Goal: Information Seeking & Learning: Understand process/instructions

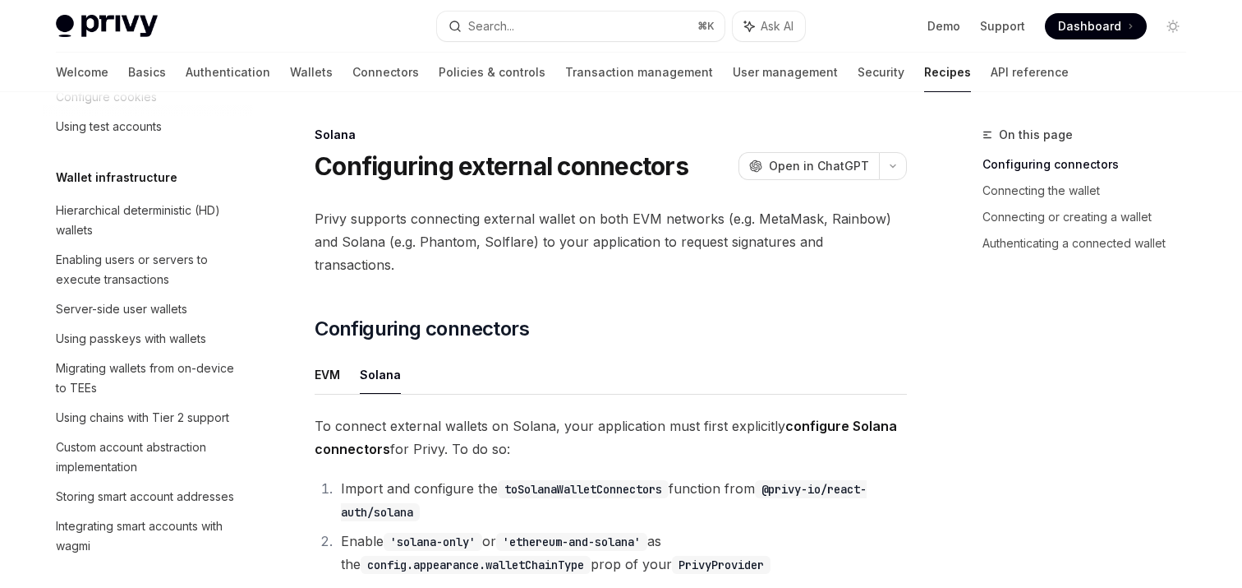
scroll to position [141, 0]
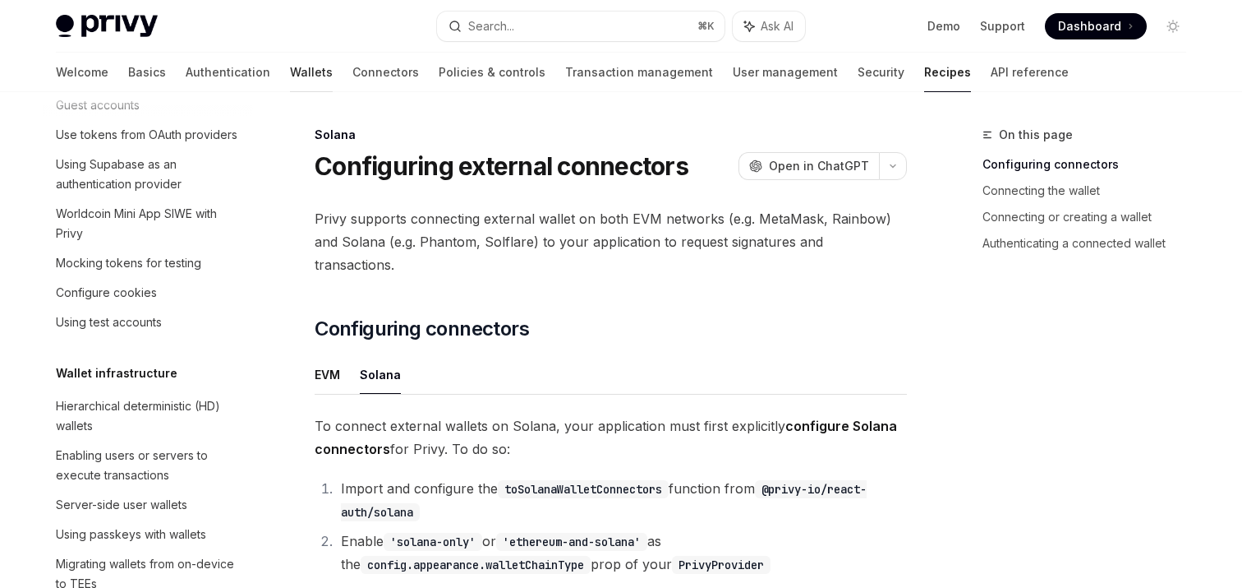
click at [290, 67] on link "Wallets" at bounding box center [311, 72] width 43 height 39
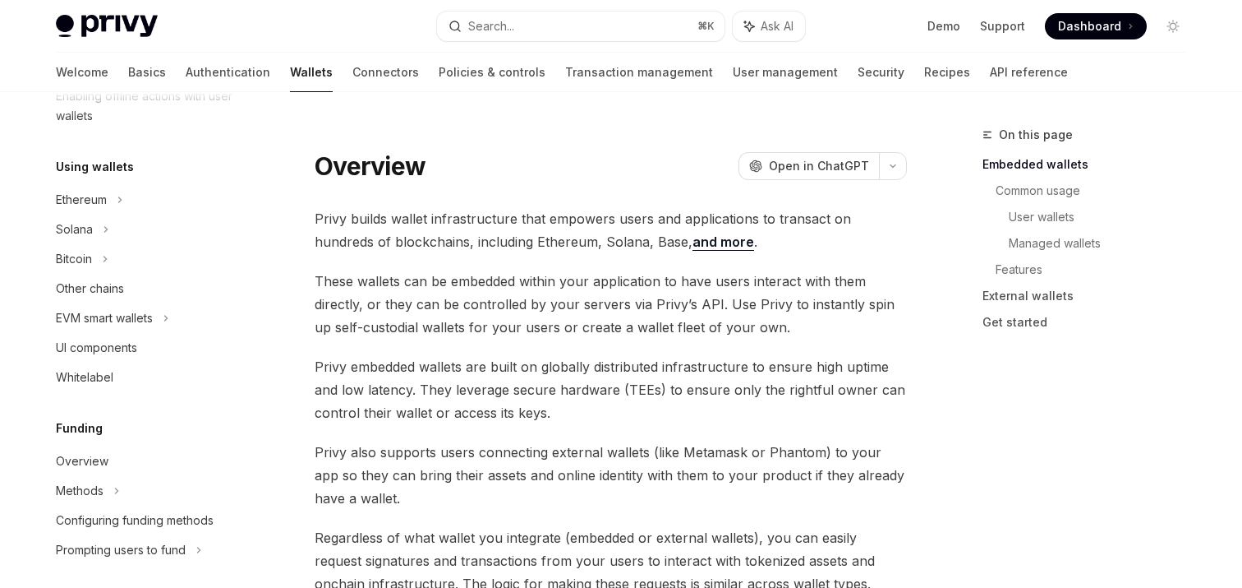
scroll to position [368, 0]
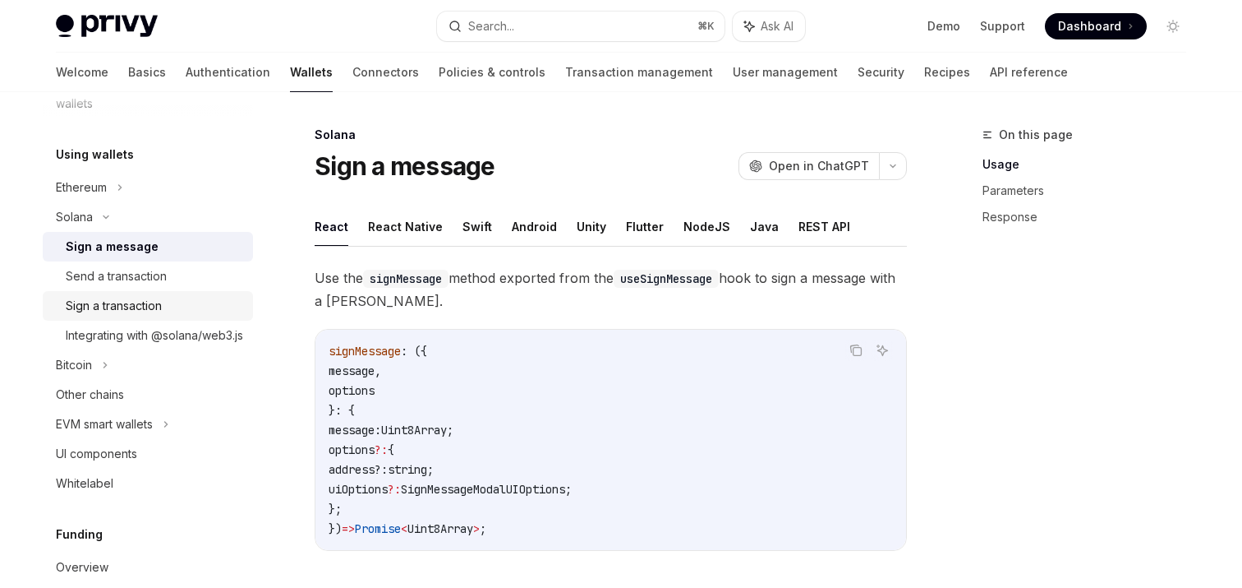
click at [126, 308] on div "Sign a transaction" at bounding box center [114, 306] width 96 height 20
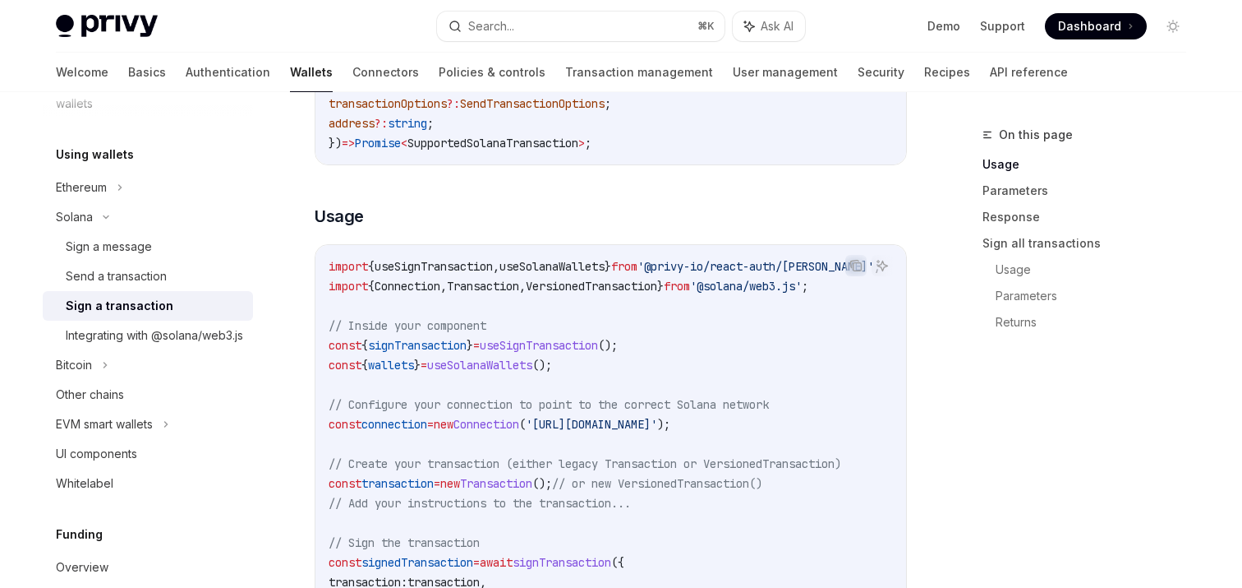
scroll to position [431, 0]
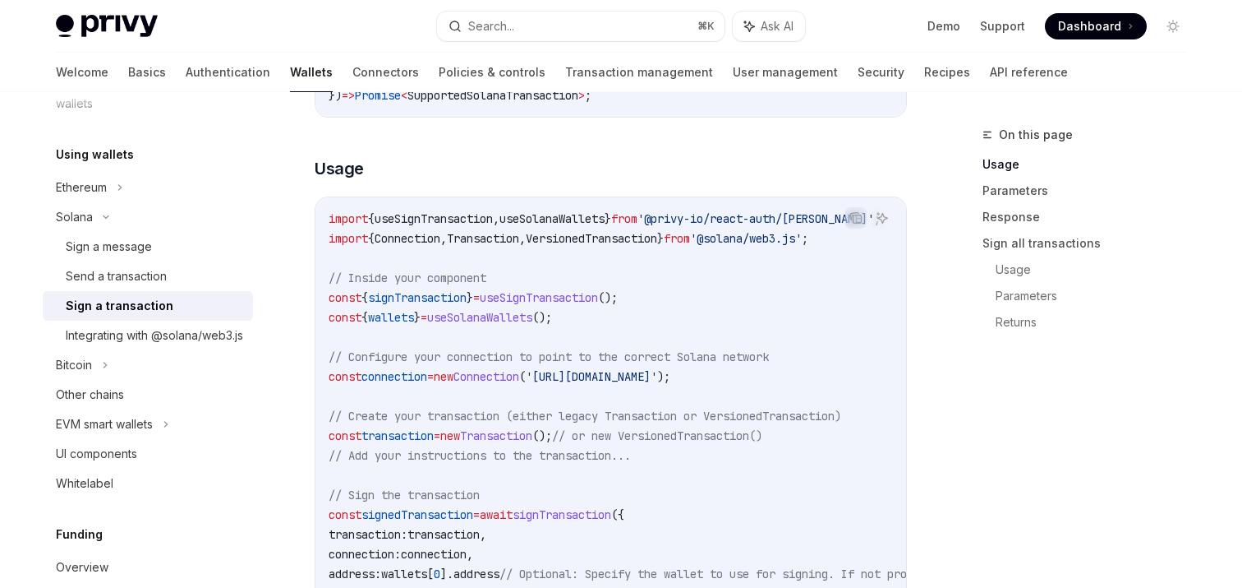
click at [441, 301] on span "signTransaction" at bounding box center [417, 297] width 99 height 15
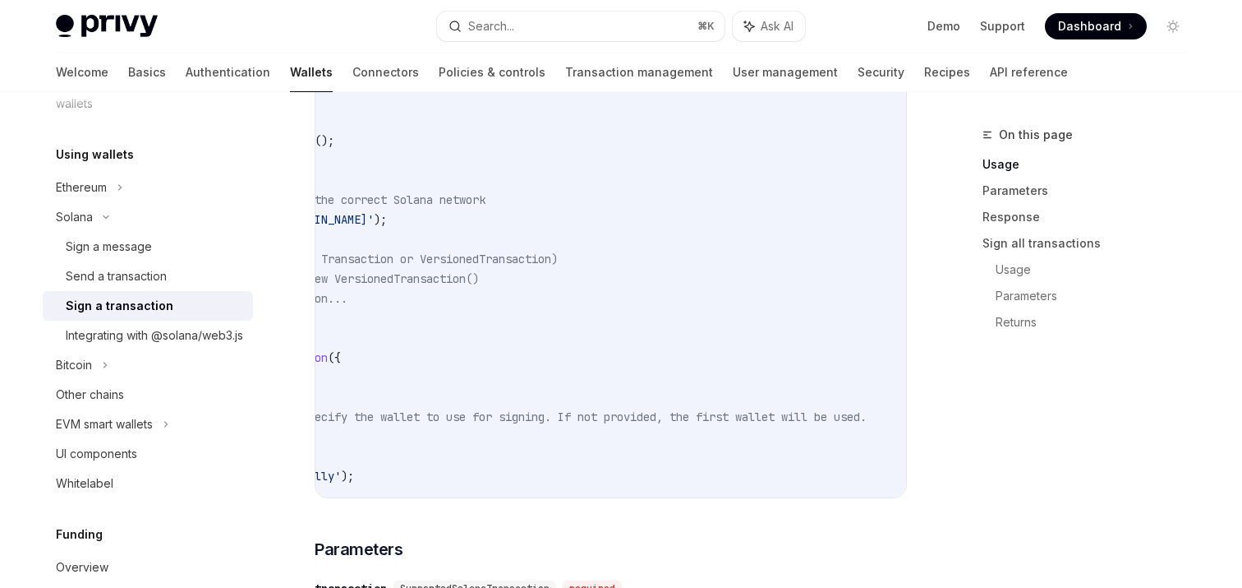
scroll to position [0, 0]
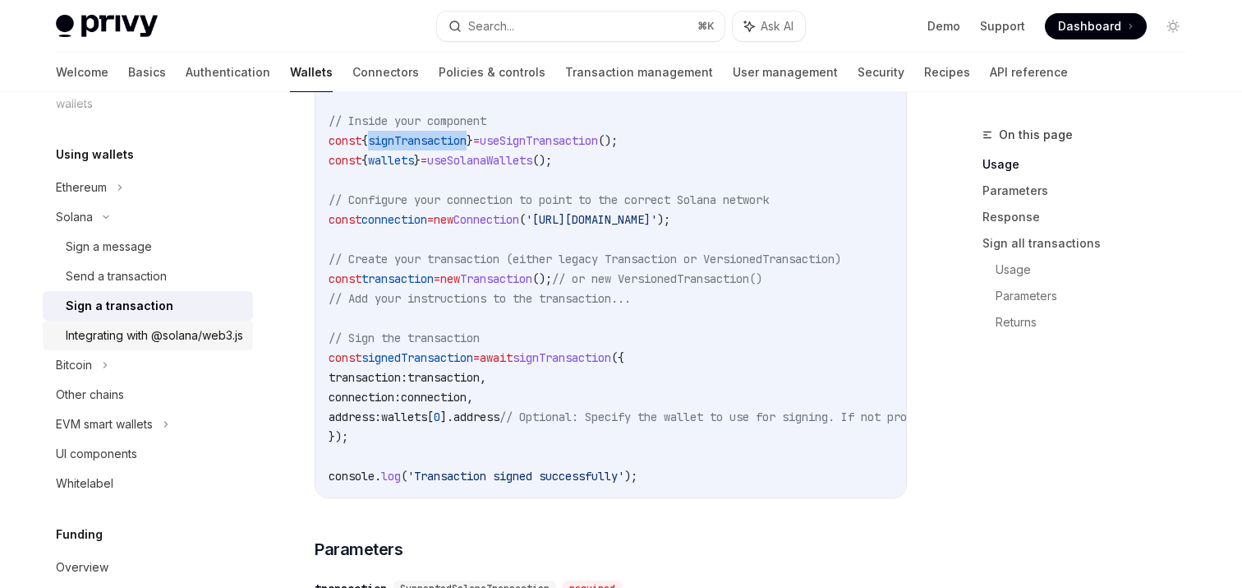
click at [143, 330] on div "Integrating with @solana/web3.js" at bounding box center [154, 335] width 177 height 20
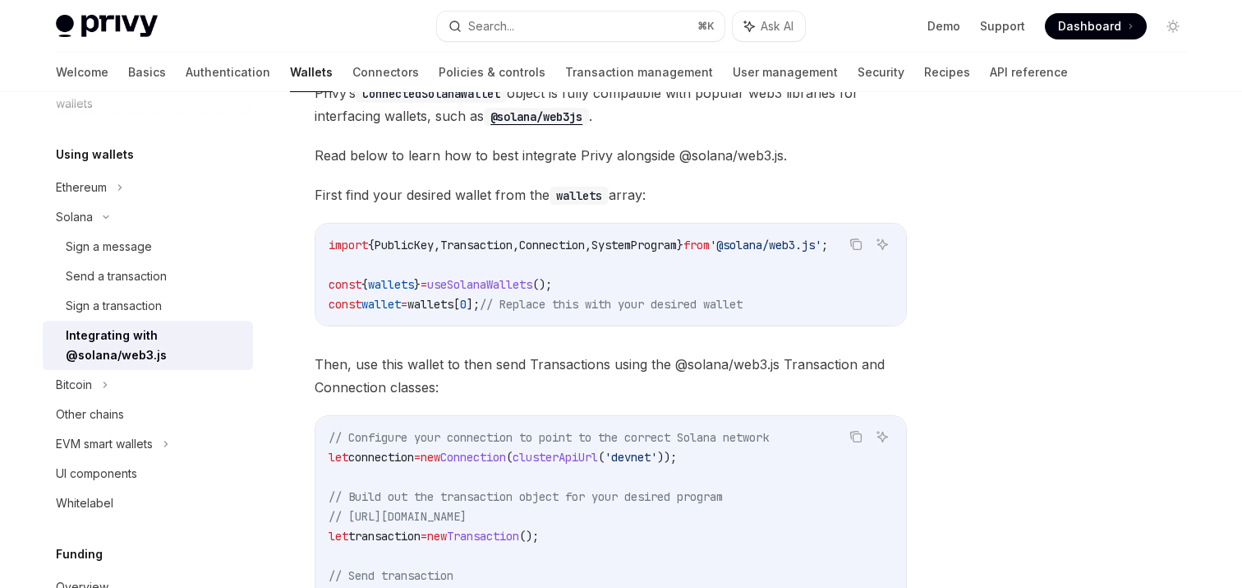
scroll to position [191, 0]
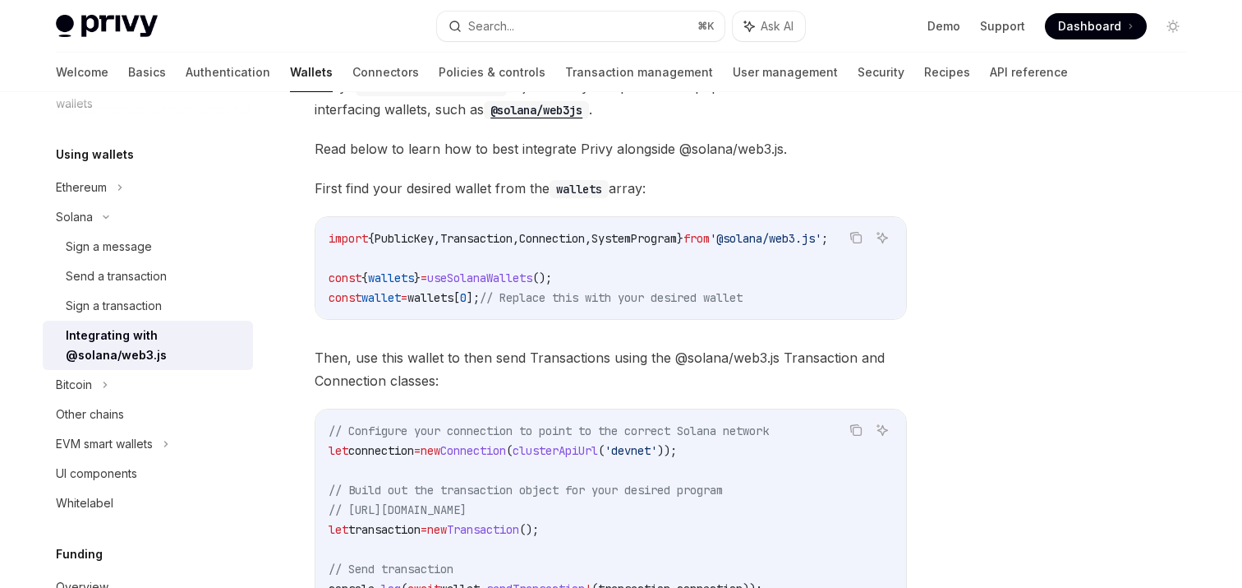
click at [431, 362] on span "Then, use this wallet to then send Transactions using the @solana/web3.js Trans…" at bounding box center [611, 369] width 592 height 46
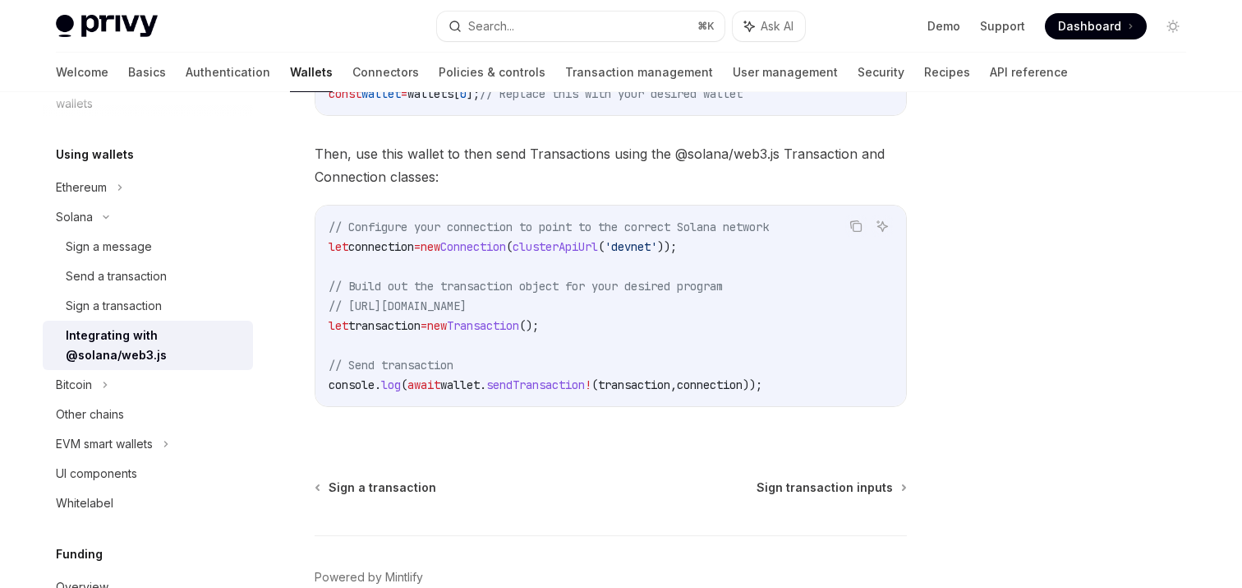
scroll to position [356, 0]
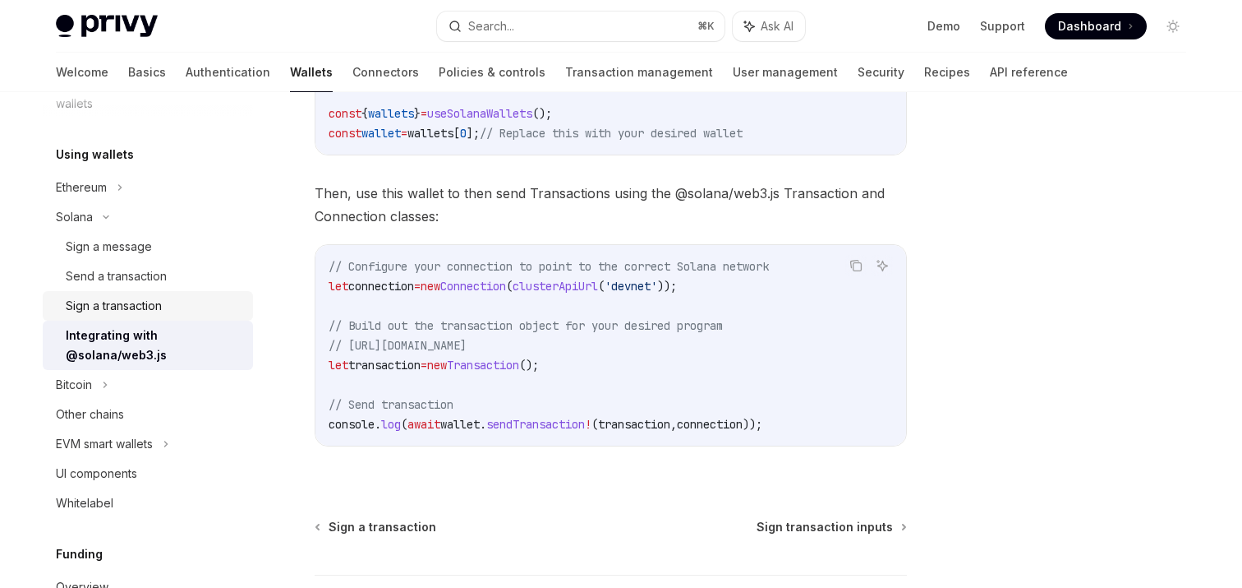
click at [113, 303] on div "Sign a transaction" at bounding box center [114, 306] width 96 height 20
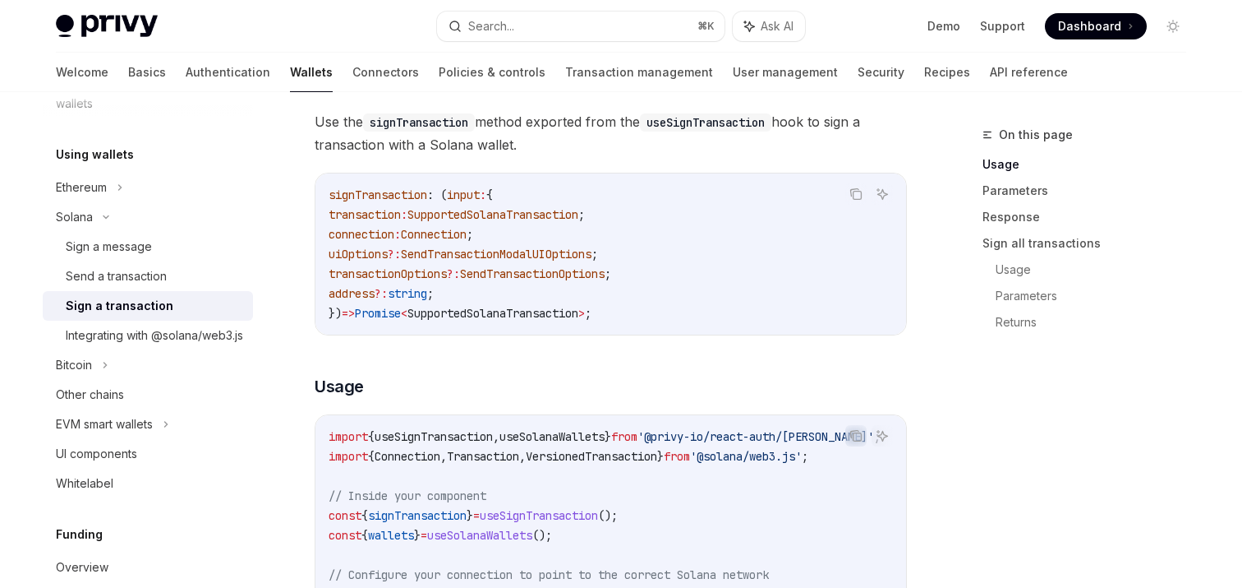
scroll to position [410, 0]
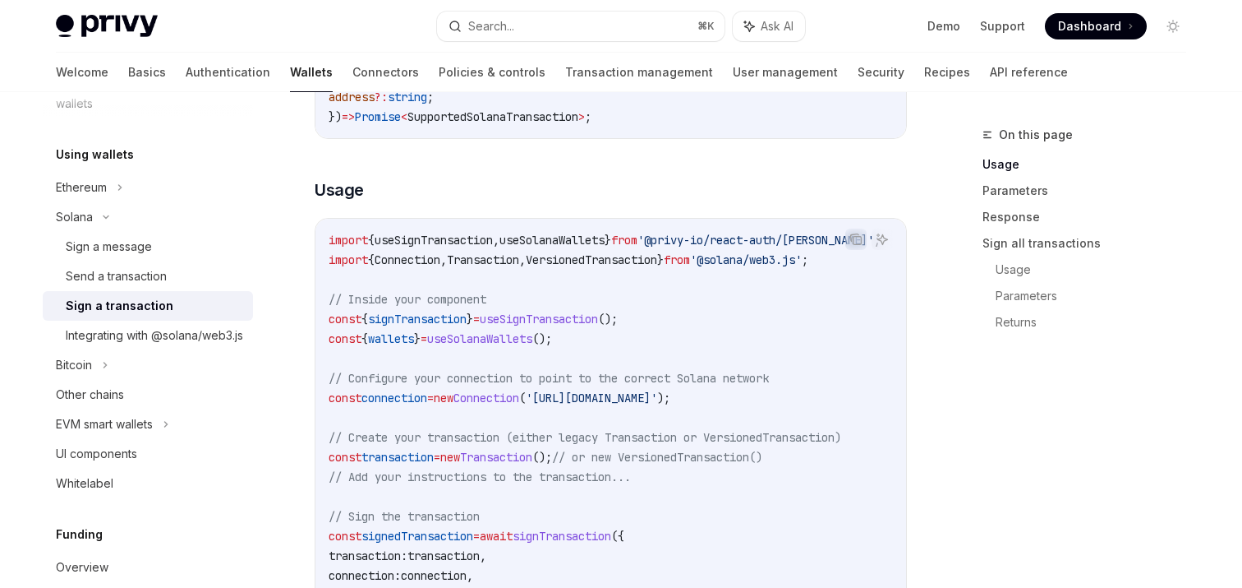
click at [455, 315] on span "signTransaction" at bounding box center [417, 318] width 99 height 15
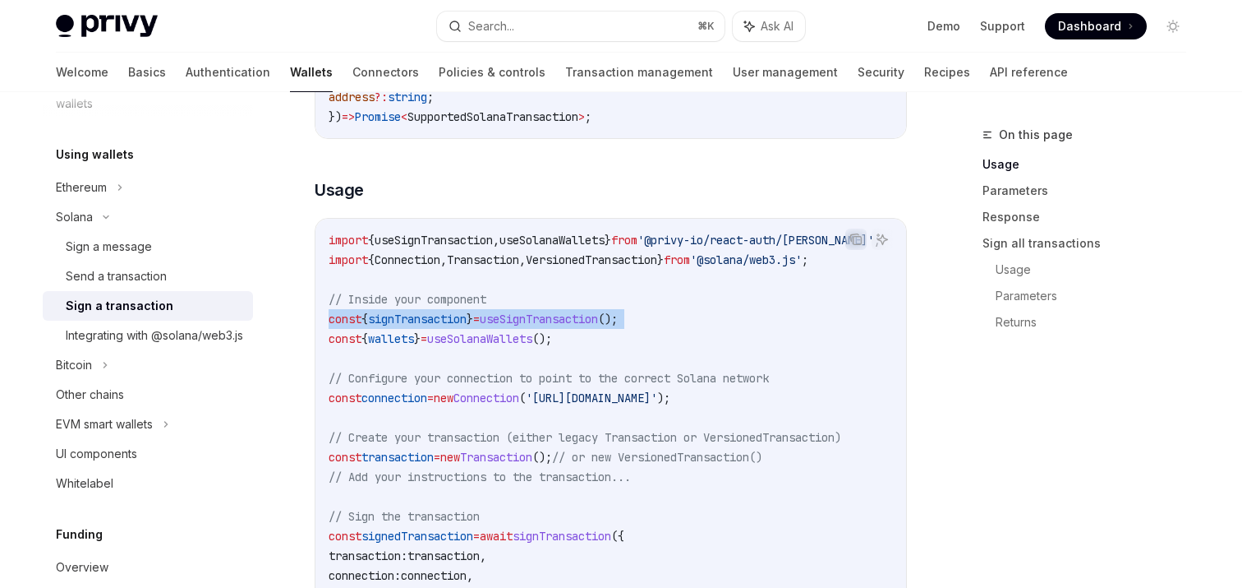
click at [455, 315] on span "signTransaction" at bounding box center [417, 318] width 99 height 15
copy code "const { signTransaction } = useSignTransaction ();"
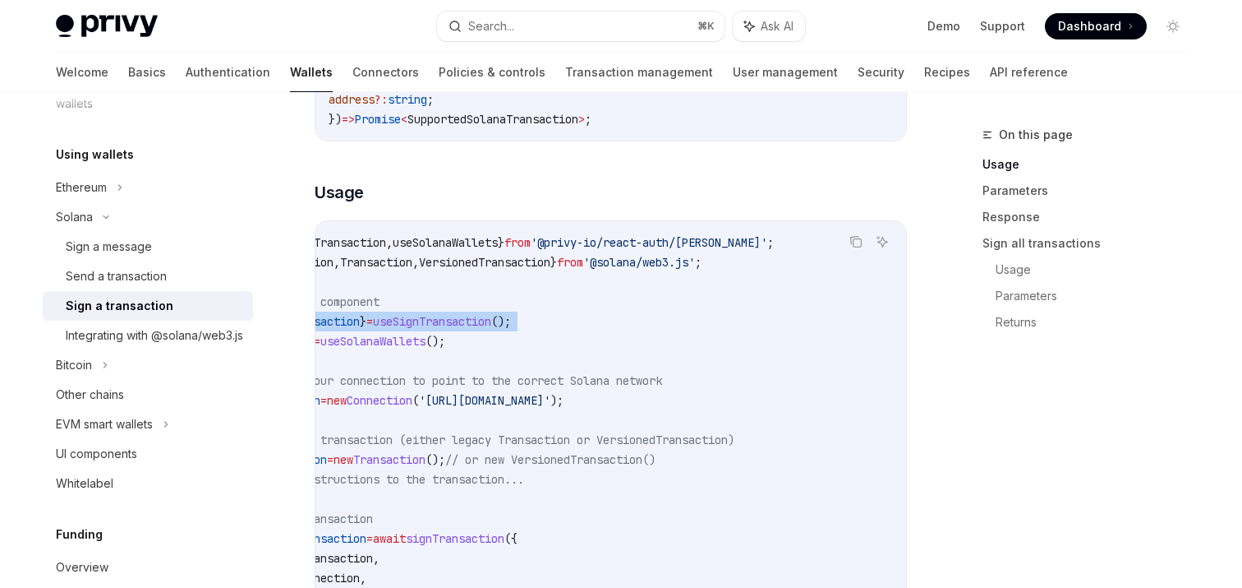
scroll to position [0, 51]
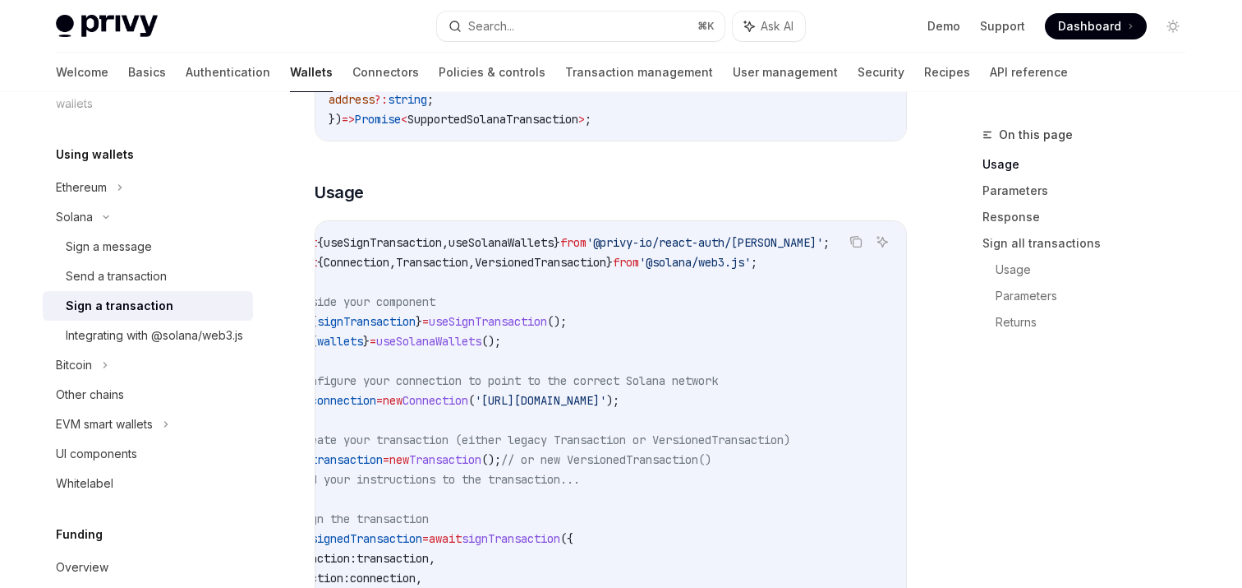
click at [528, 256] on span "VersionedTransaction" at bounding box center [540, 262] width 131 height 15
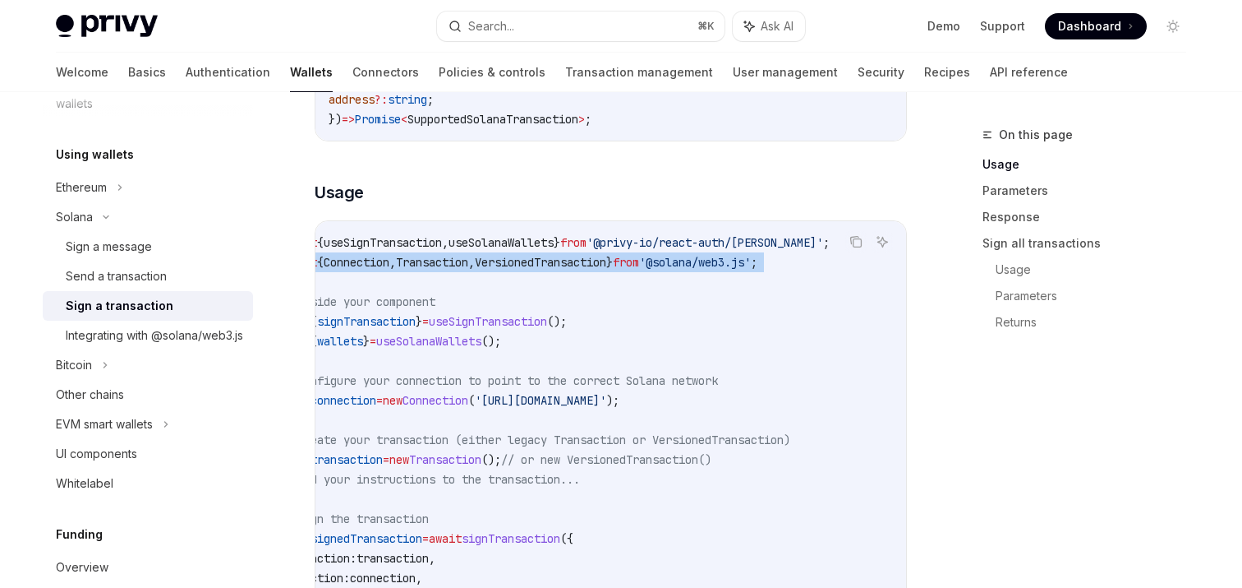
click at [528, 256] on span "VersionedTransaction" at bounding box center [540, 262] width 131 height 15
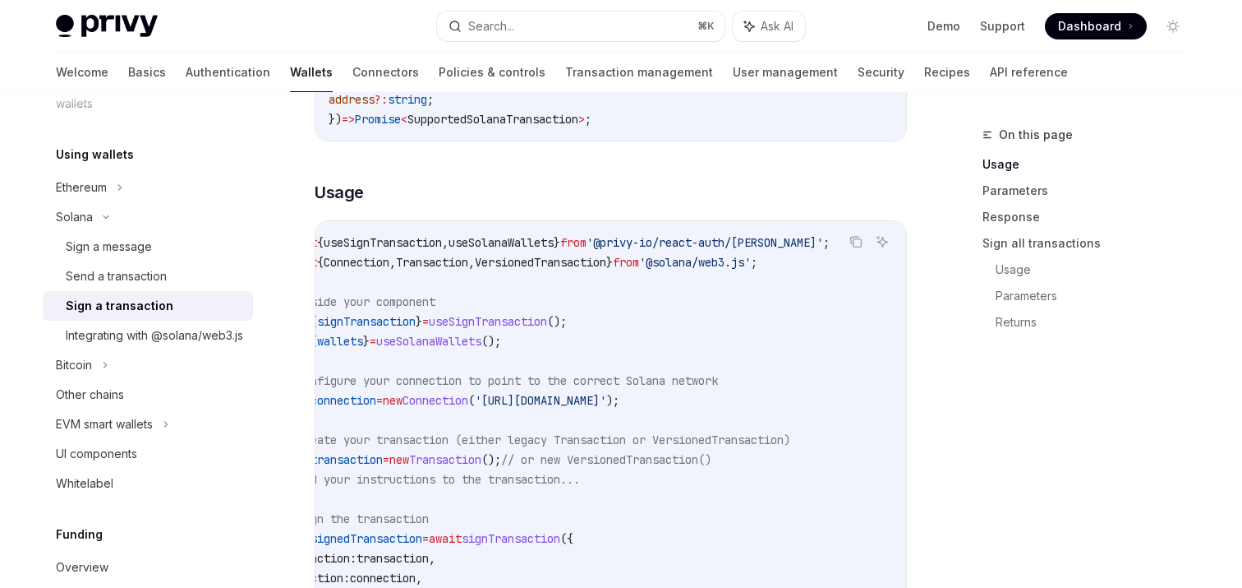
click at [523, 246] on span "useSolanaWallets" at bounding box center [501, 242] width 105 height 15
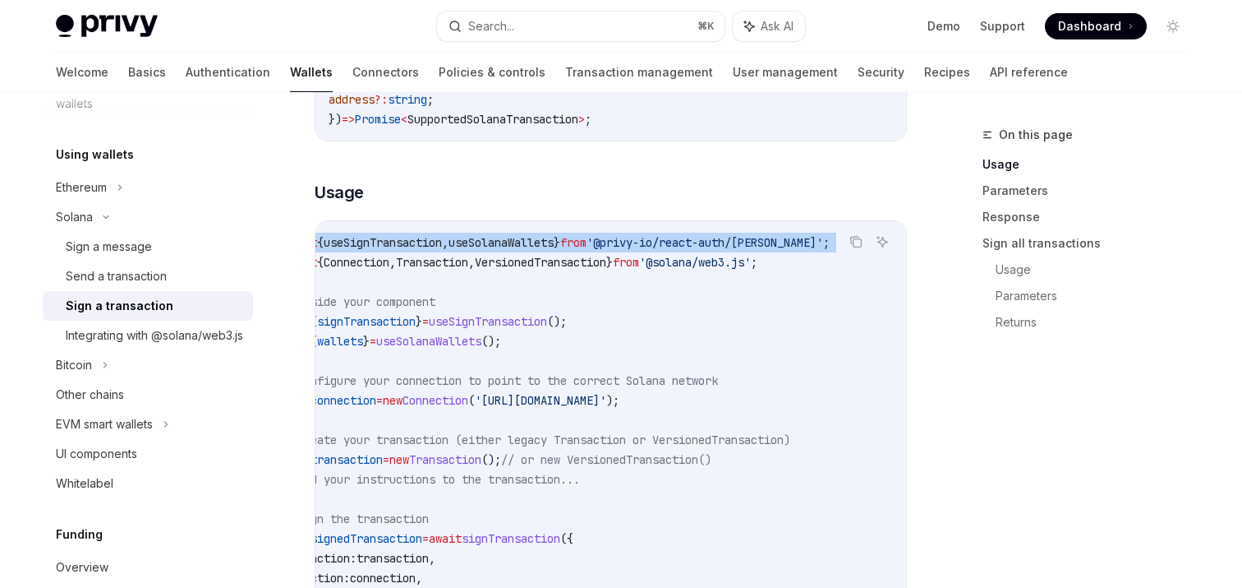
click at [523, 246] on span "useSolanaWallets" at bounding box center [501, 242] width 105 height 15
copy code "import { useSignTransaction , useSolanaWallets } from '@privy-io/react-auth/sol…"
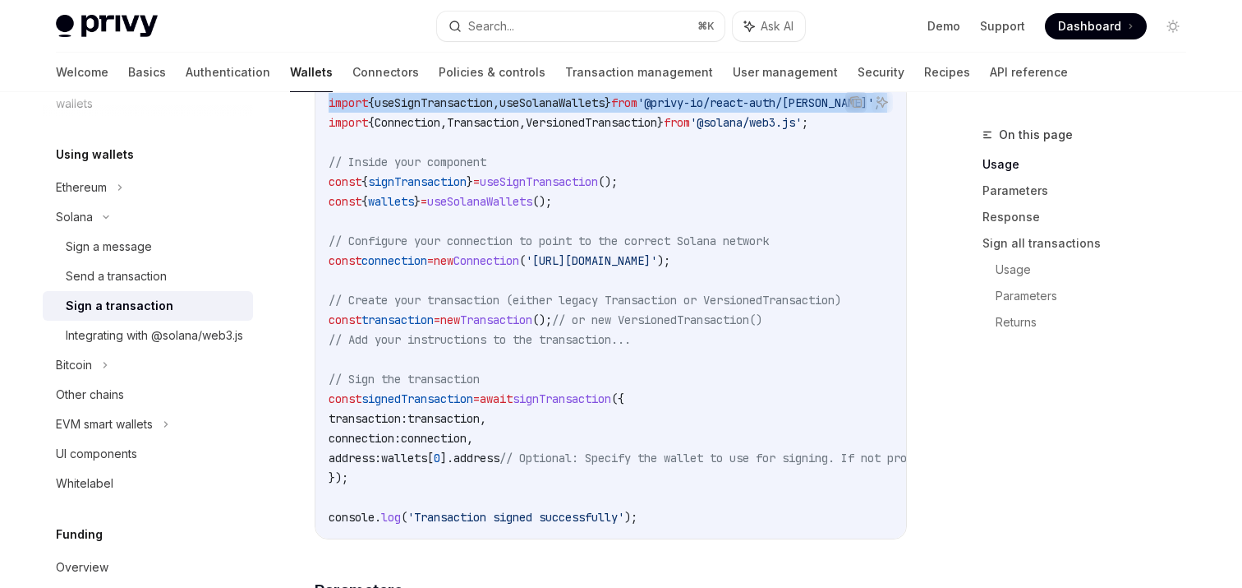
scroll to position [555, 0]
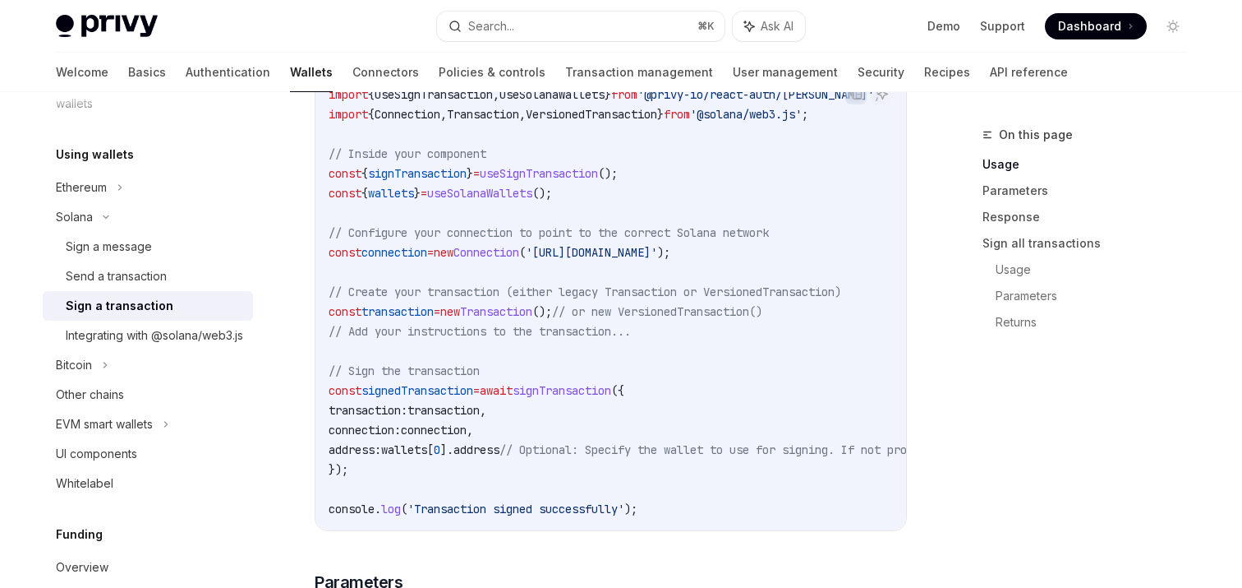
click at [408, 391] on span "signedTransaction" at bounding box center [418, 390] width 112 height 15
copy span "signedTransaction"
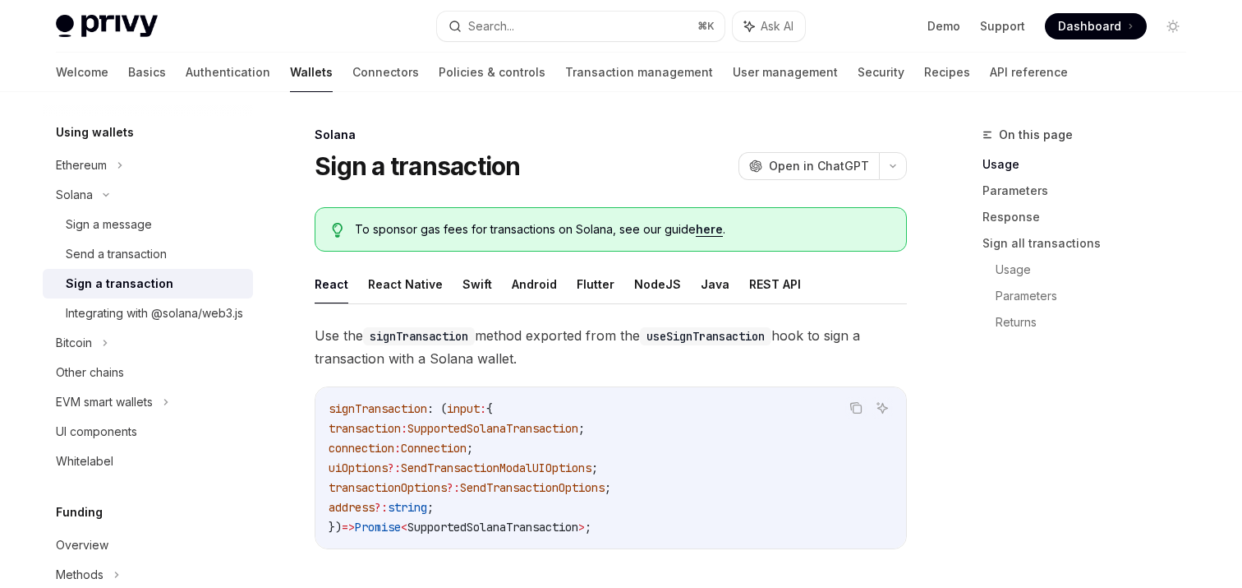
scroll to position [389, 0]
click at [145, 325] on div "Integrating with @solana/web3.js" at bounding box center [154, 315] width 177 height 20
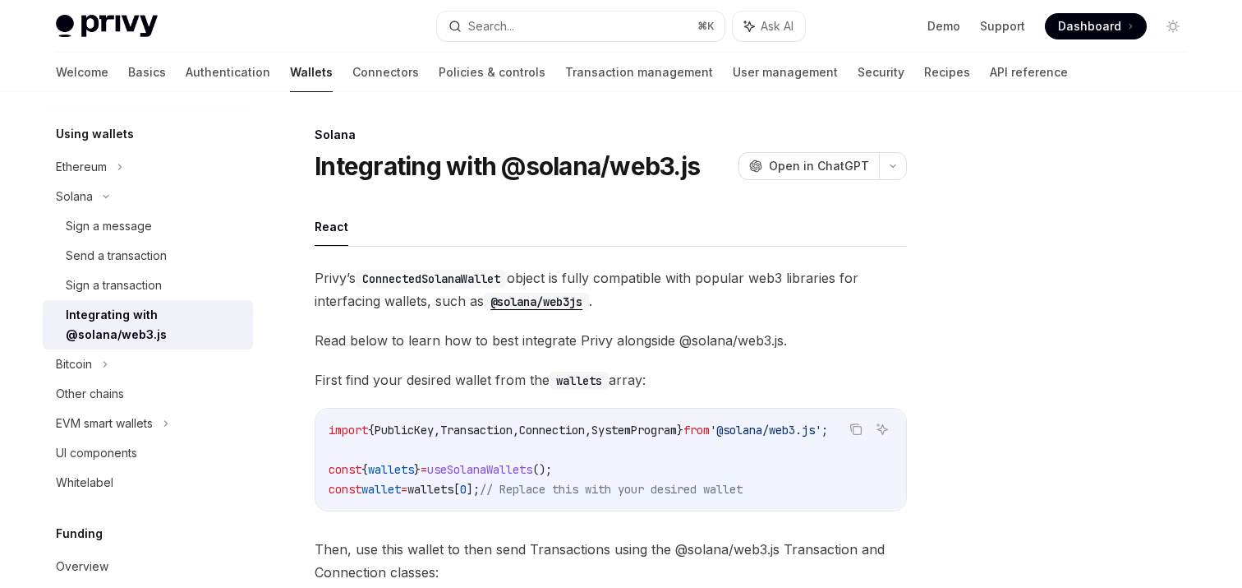
scroll to position [0, 28]
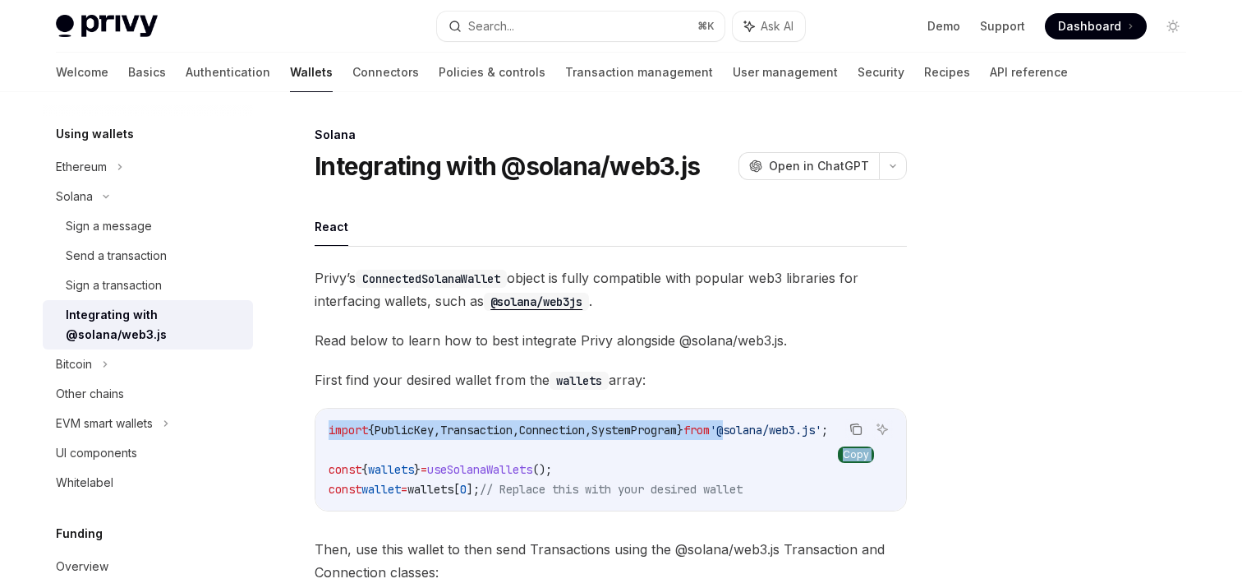
drag, startPoint x: 750, startPoint y: 428, endPoint x: 846, endPoint y: 433, distance: 95.4
click at [846, 433] on div "Copy Ask AI import { PublicKey , Transaction , Connection , SystemProgram } fro…" at bounding box center [611, 460] width 592 height 104
copy div "Copy Ask AI import { PublicKey , Transaction , Connection , SystemProgram } fro…"
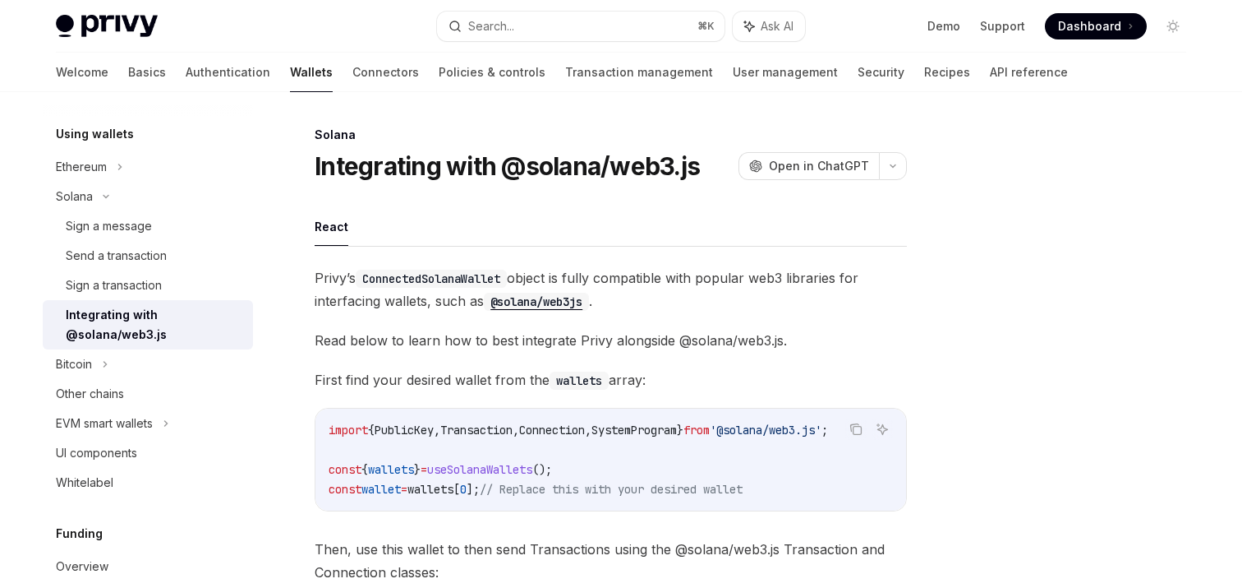
click at [767, 426] on span "'@solana/web3.js'" at bounding box center [766, 429] width 112 height 15
drag, startPoint x: 747, startPoint y: 428, endPoint x: 838, endPoint y: 429, distance: 91.2
click at [822, 429] on span "'@solana/web3.js'" at bounding box center [766, 429] width 112 height 15
copy span "@solana/web3."
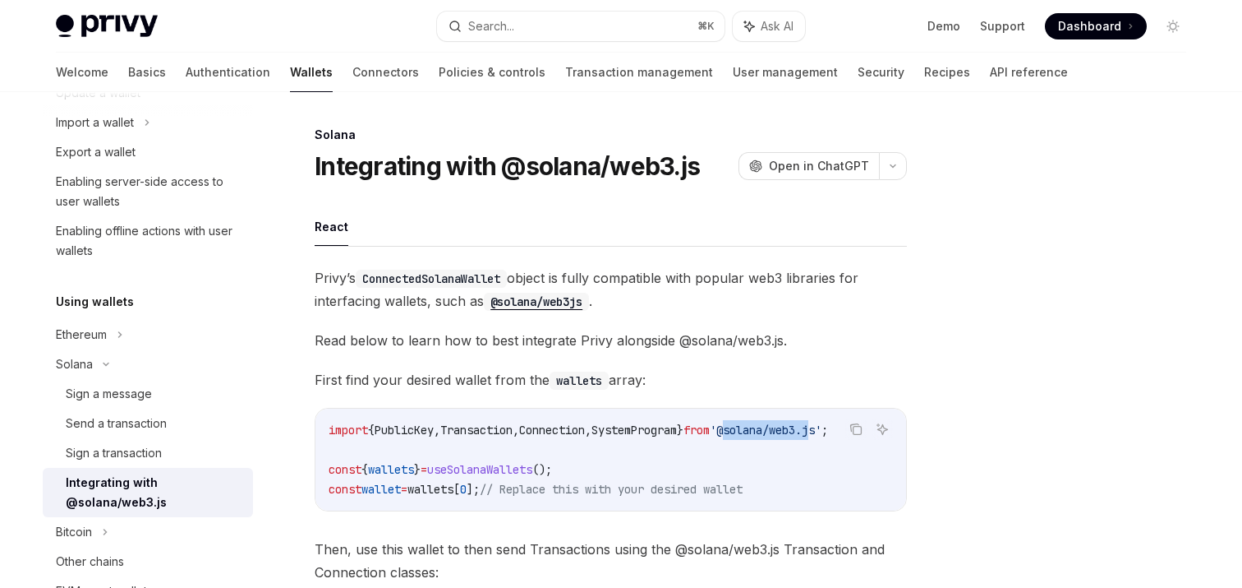
scroll to position [195, 0]
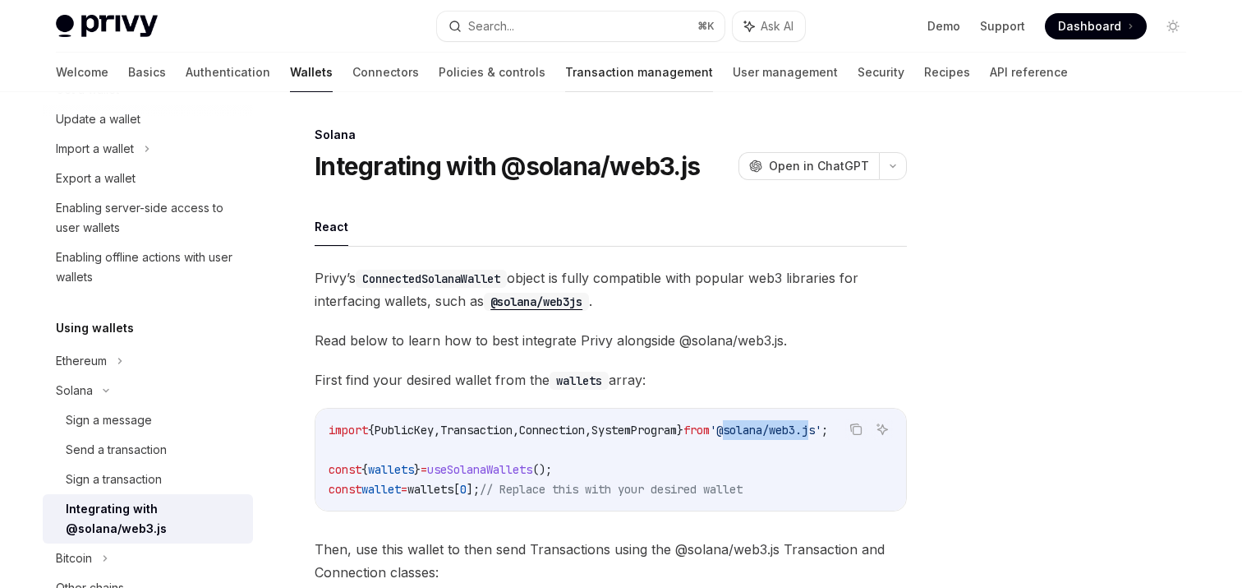
click at [566, 73] on link "Transaction management" at bounding box center [639, 72] width 148 height 39
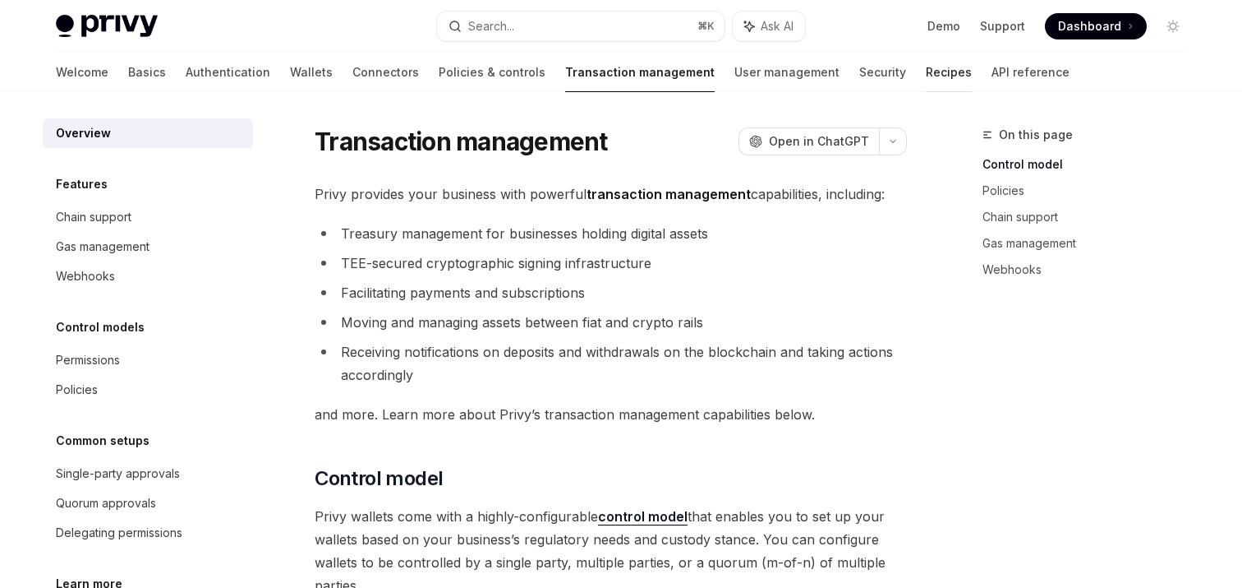
click at [926, 75] on link "Recipes" at bounding box center [949, 72] width 46 height 39
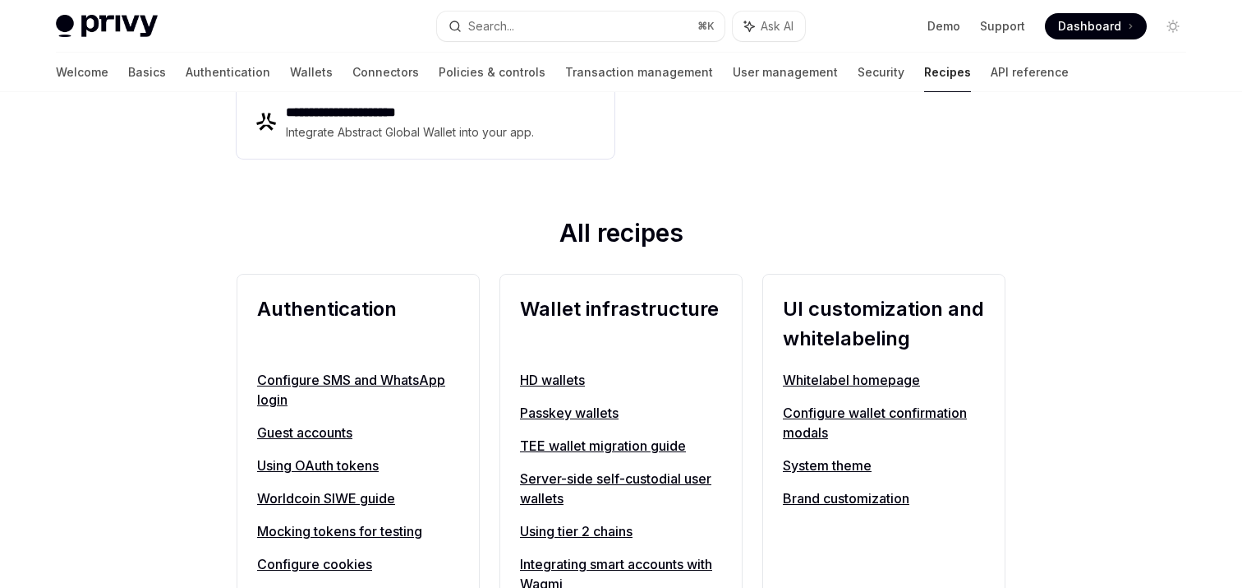
scroll to position [643, 0]
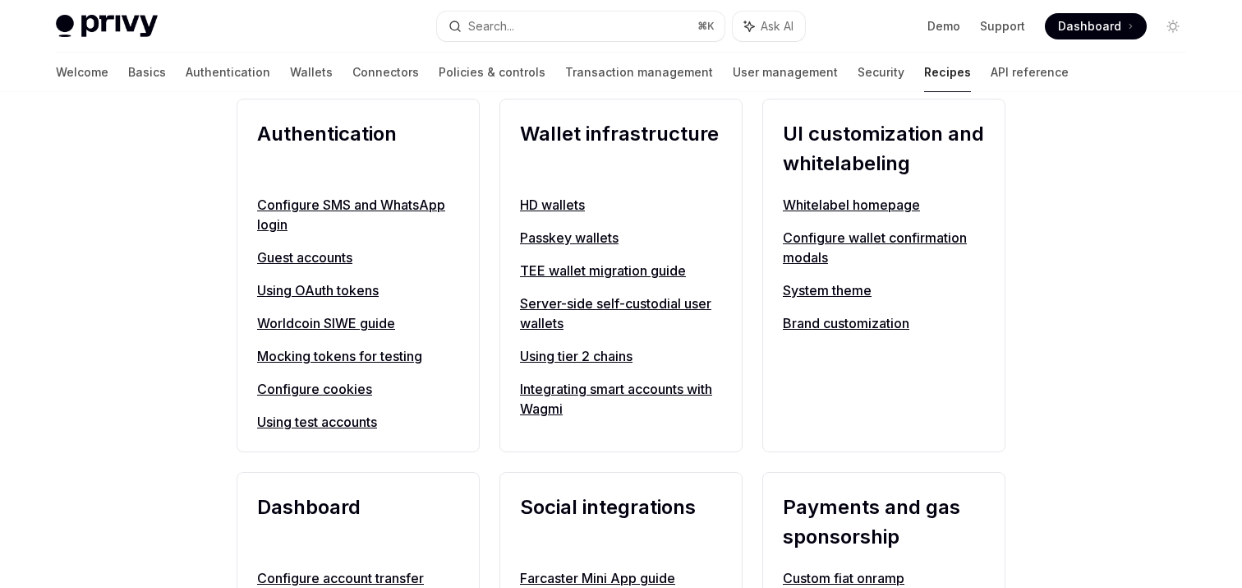
click at [554, 301] on link "Server-side self-custodial user wallets" at bounding box center [621, 312] width 202 height 39
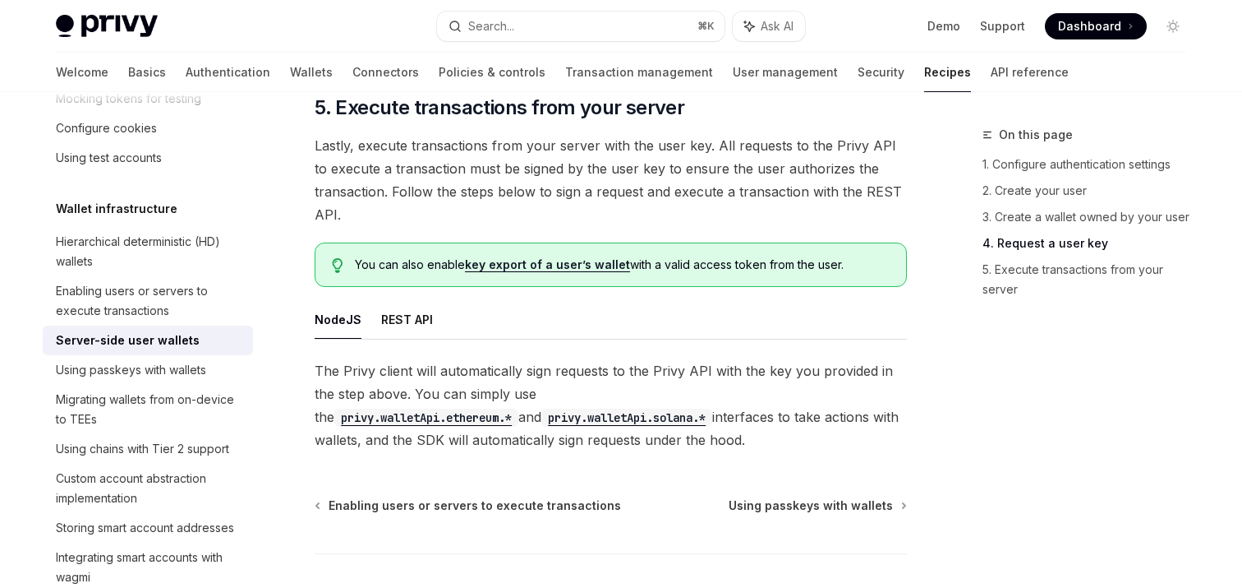
scroll to position [3225, 0]
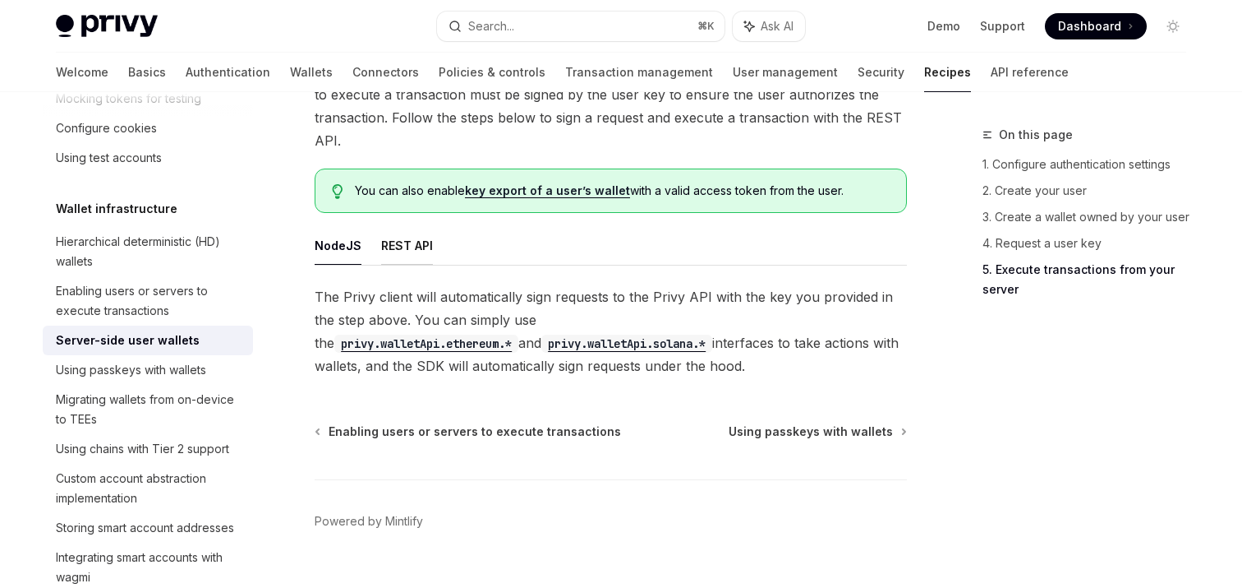
click at [397, 226] on button "REST API" at bounding box center [407, 245] width 52 height 39
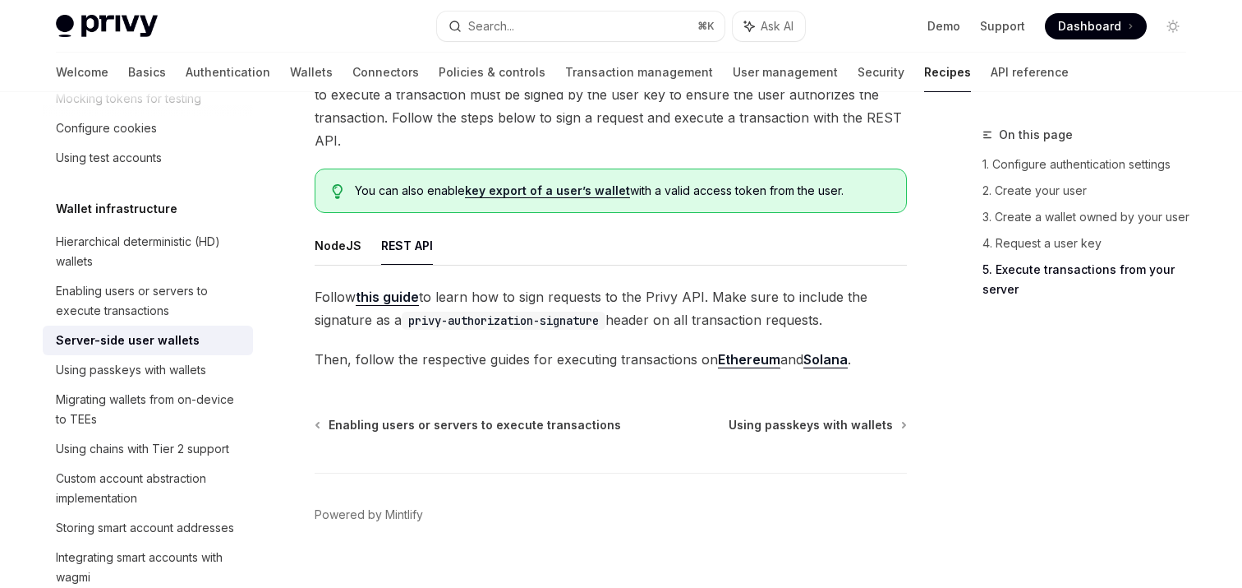
click at [384, 288] on link "this guide" at bounding box center [387, 296] width 63 height 17
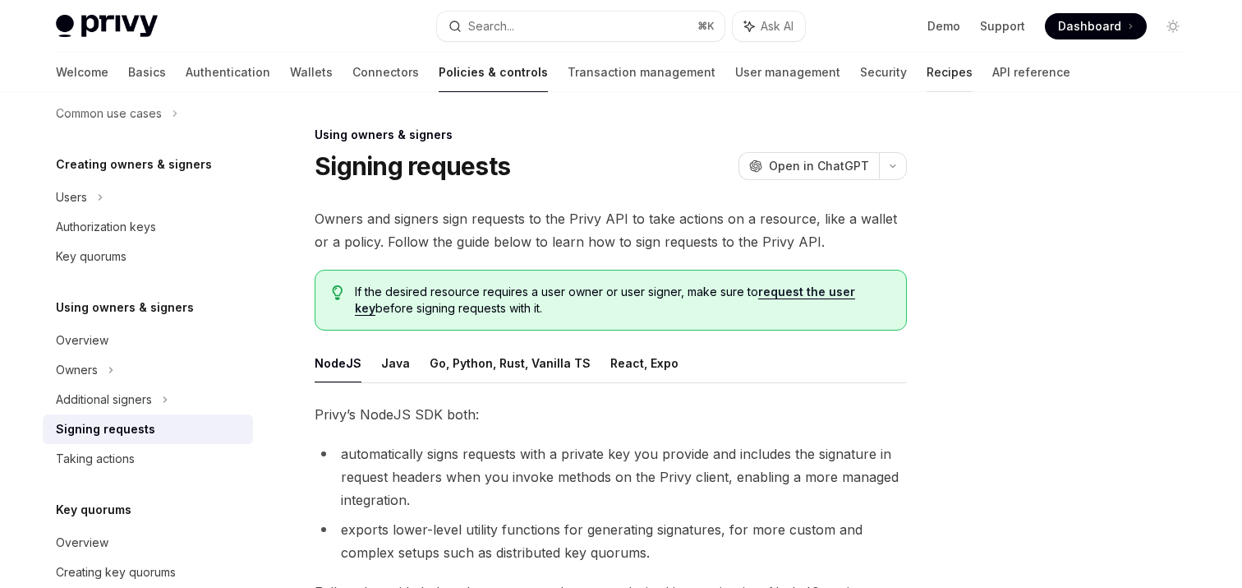
click at [927, 76] on link "Recipes" at bounding box center [950, 72] width 46 height 39
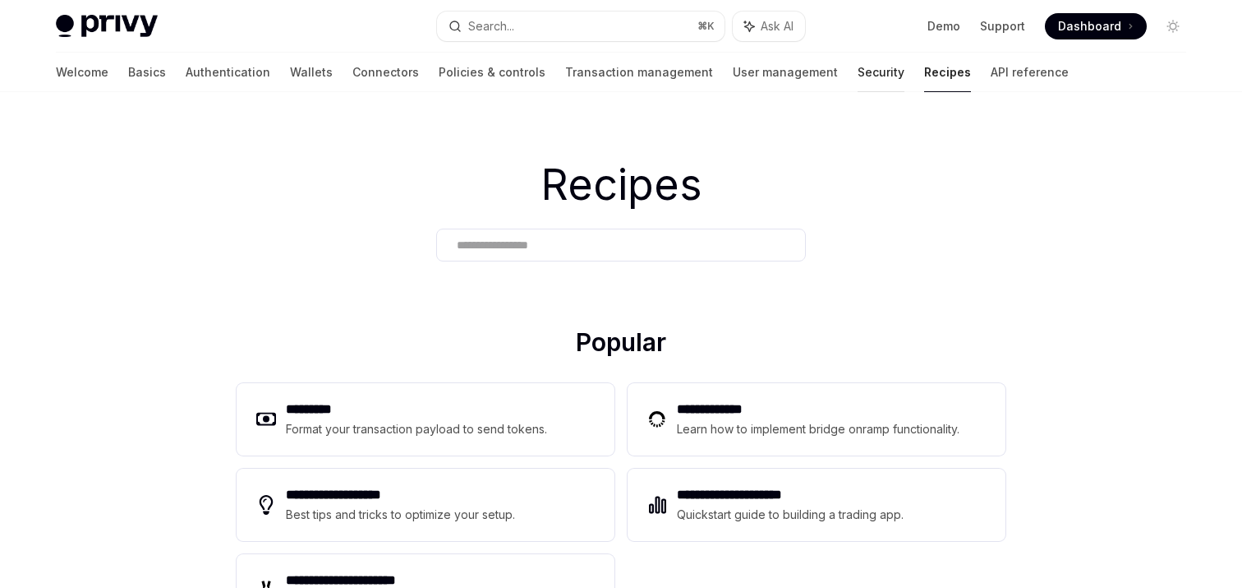
click at [858, 76] on link "Security" at bounding box center [881, 72] width 47 height 39
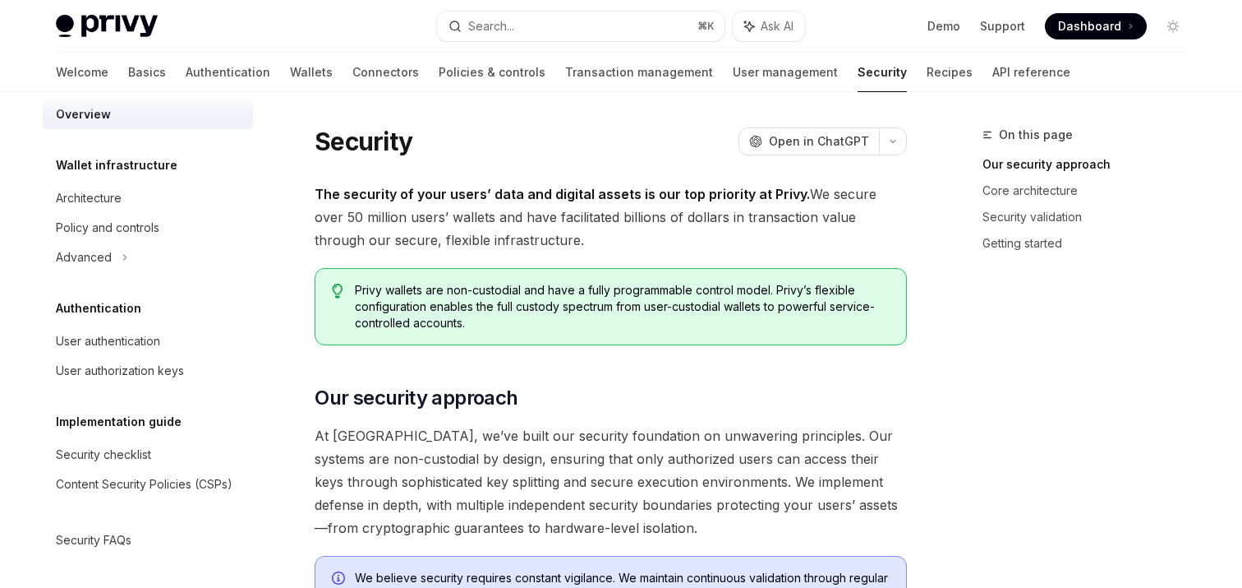
scroll to position [19, 0]
click at [927, 80] on link "Recipes" at bounding box center [950, 72] width 46 height 39
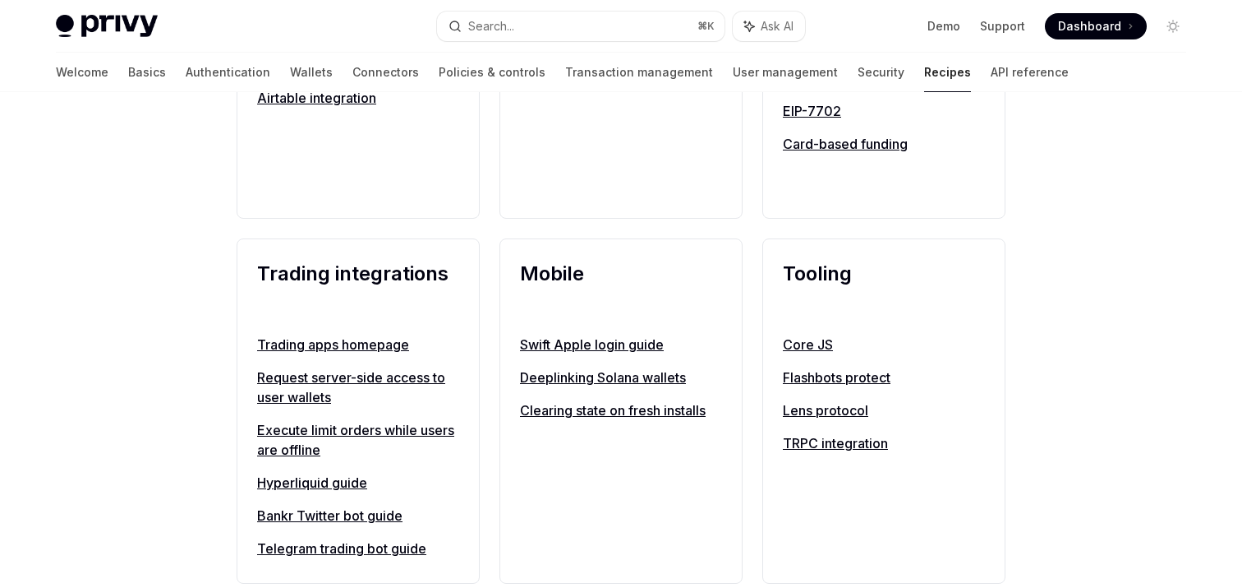
scroll to position [1254, 0]
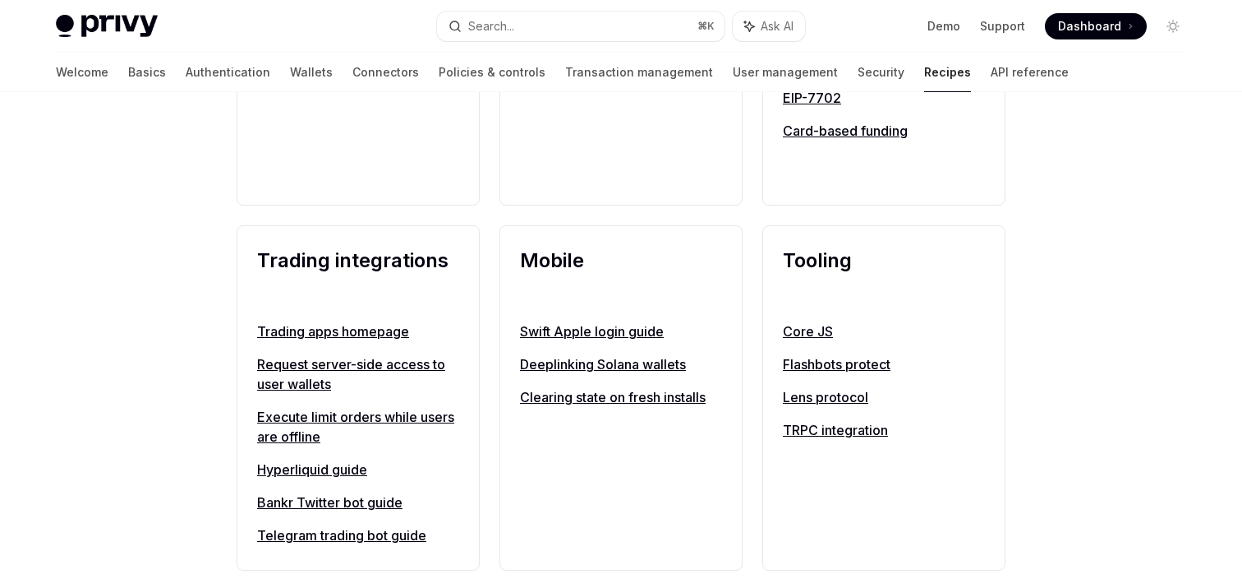
click at [307, 364] on link "Request server-side access to user wallets" at bounding box center [358, 373] width 202 height 39
type textarea "*"
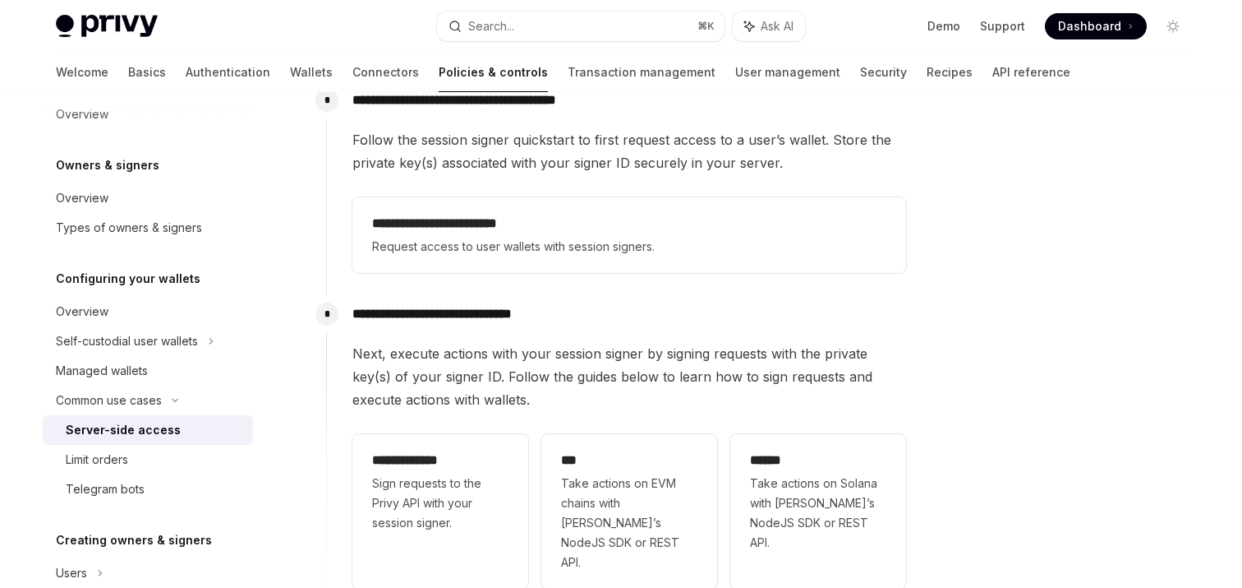
scroll to position [378, 0]
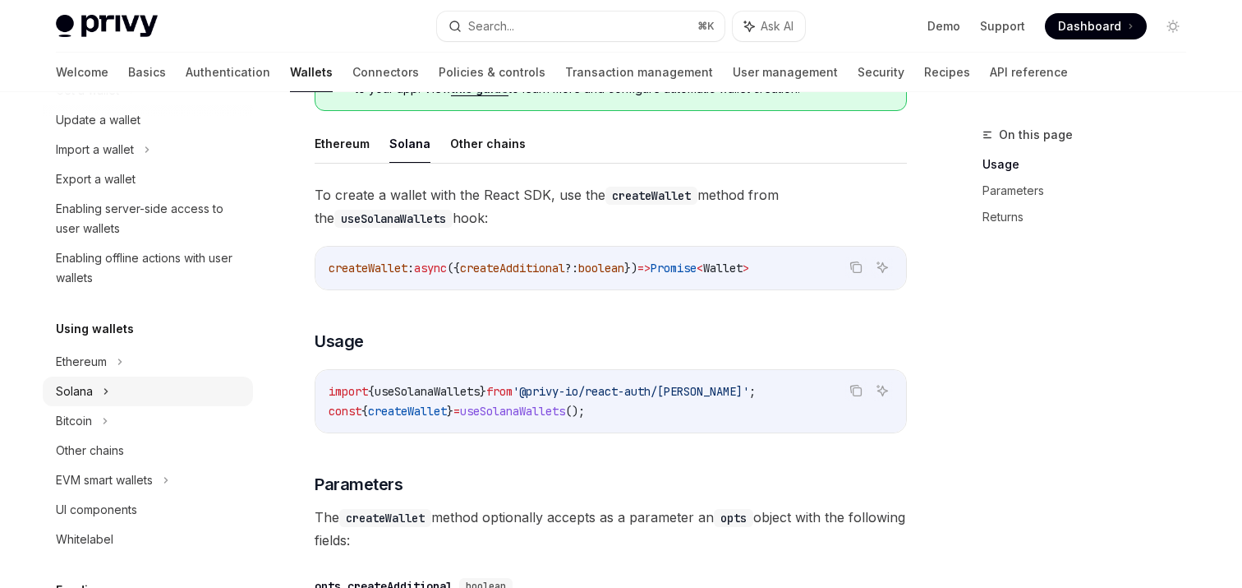
scroll to position [288, 0]
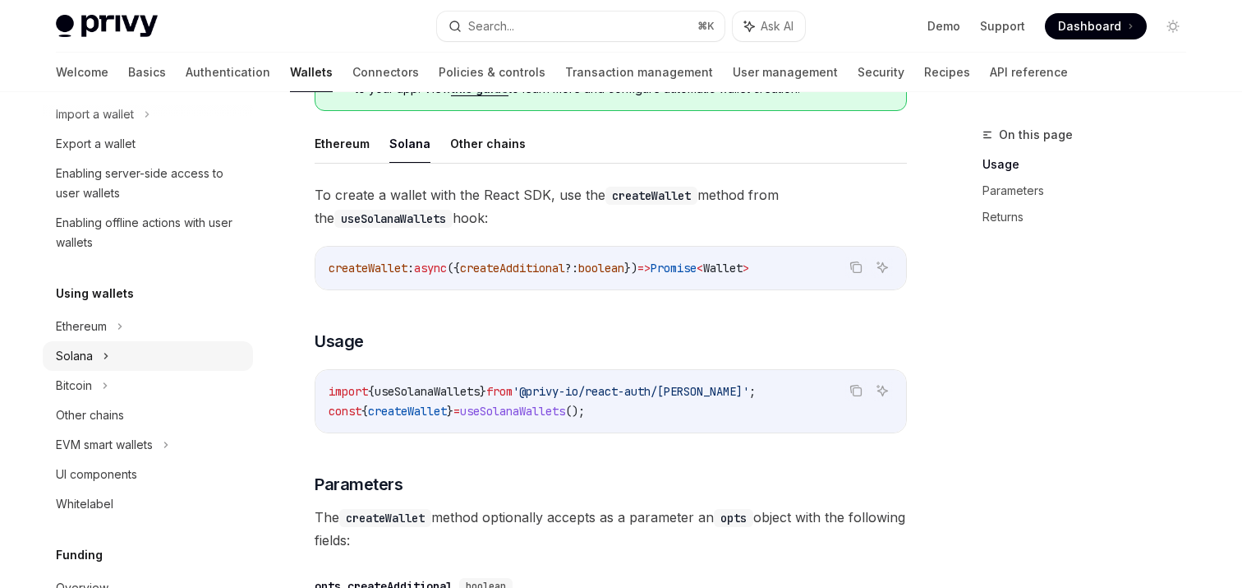
click at [129, 65] on icon at bounding box center [132, 55] width 7 height 20
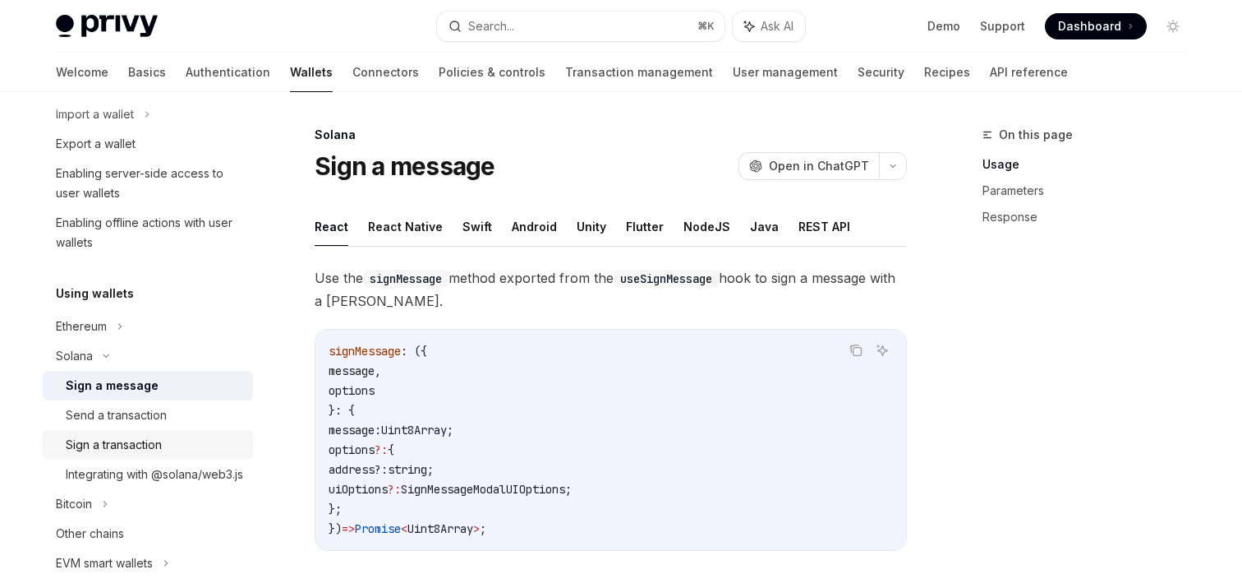
click at [124, 440] on div "Sign a transaction" at bounding box center [114, 445] width 96 height 20
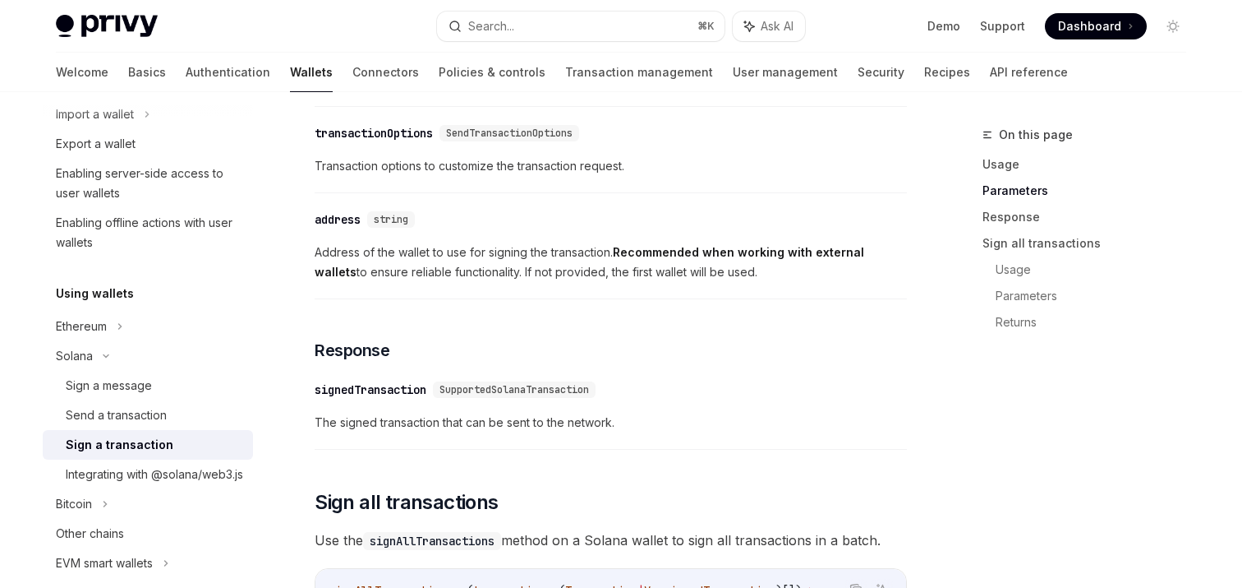
scroll to position [1413, 0]
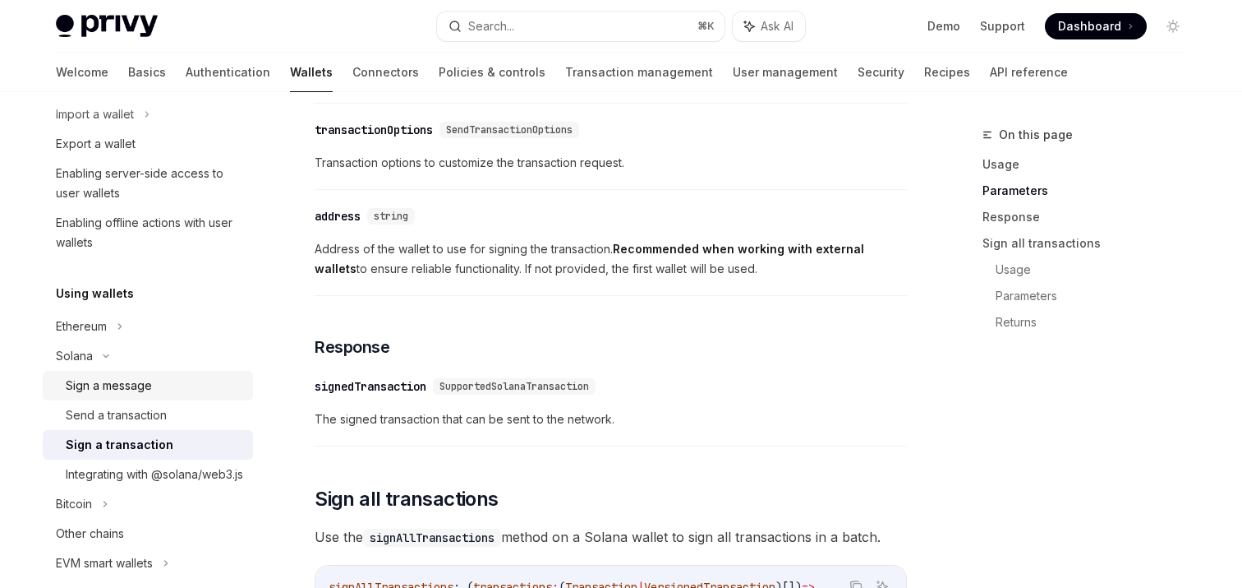
click at [130, 388] on div "Sign a message" at bounding box center [109, 386] width 86 height 20
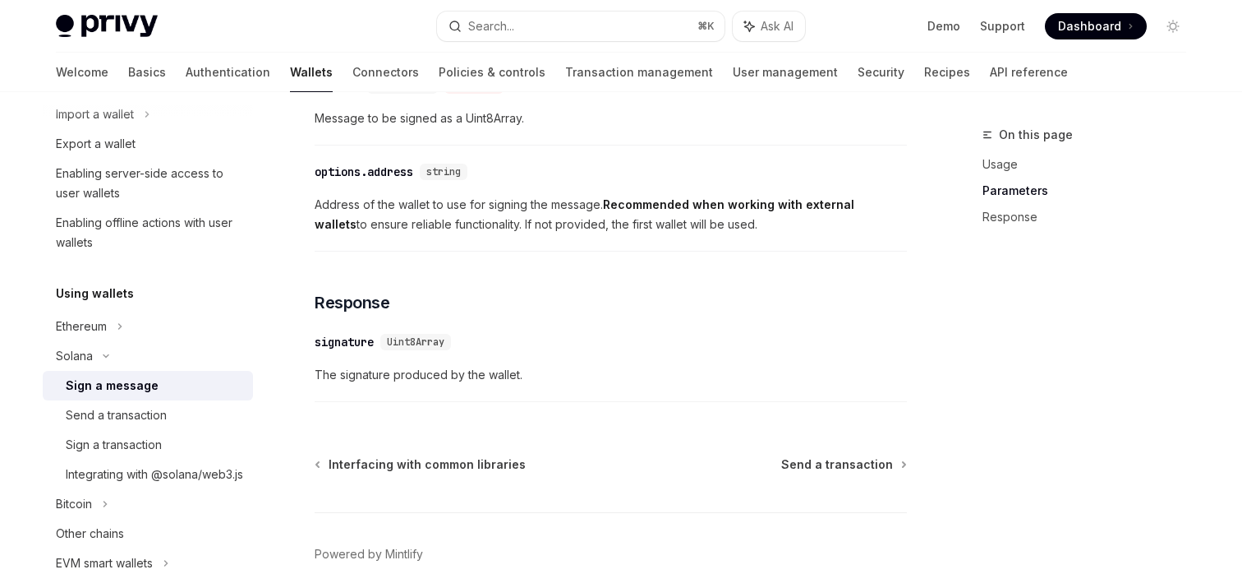
scroll to position [1067, 0]
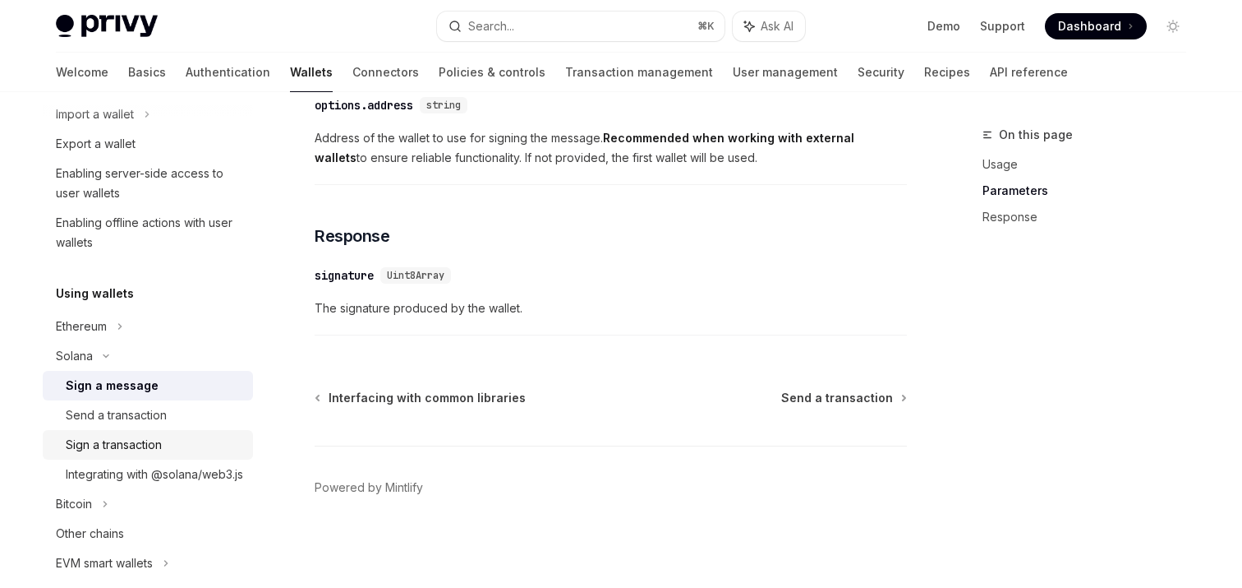
click at [152, 437] on div "Sign a transaction" at bounding box center [114, 445] width 96 height 20
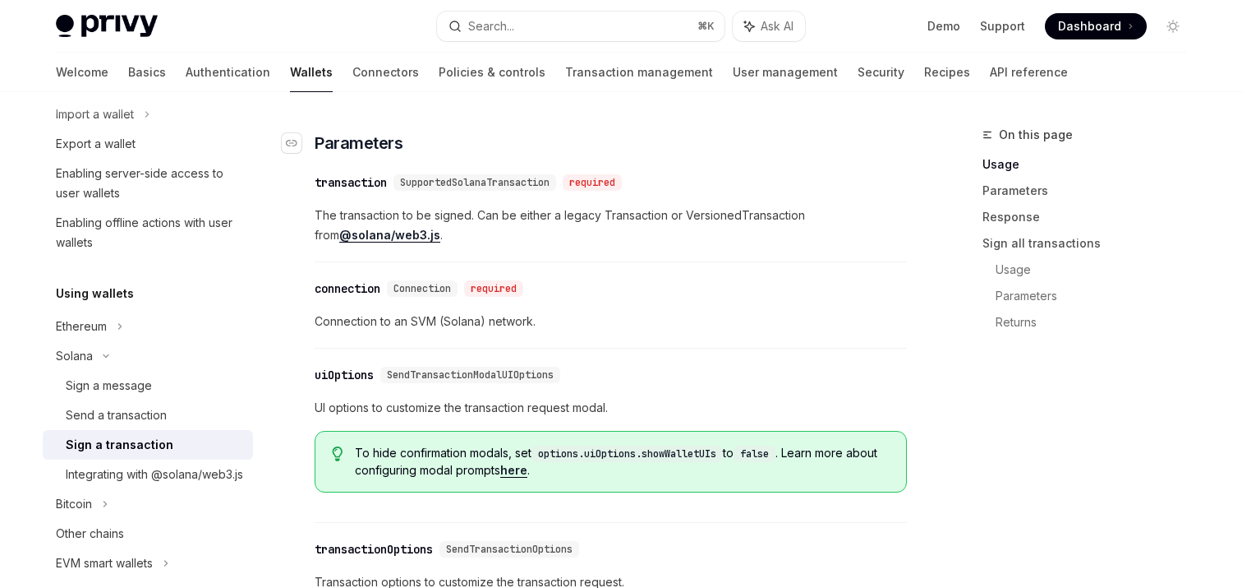
scroll to position [996, 0]
click at [110, 415] on div "Send a transaction" at bounding box center [116, 415] width 101 height 20
type textarea "*"
